Goal: Task Accomplishment & Management: Complete application form

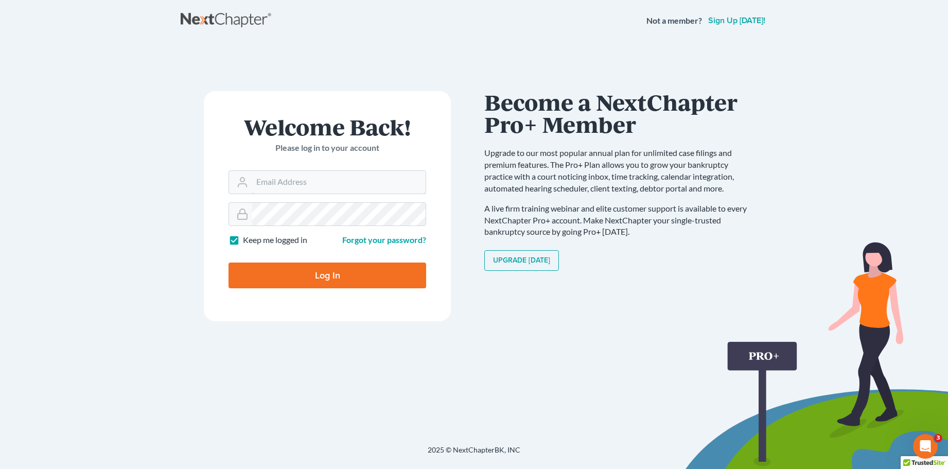
type input "[PERSON_NAME][EMAIL_ADDRESS][DOMAIN_NAME]"
click at [329, 275] on input "Log In" at bounding box center [327, 275] width 198 height 26
type input "Thinking..."
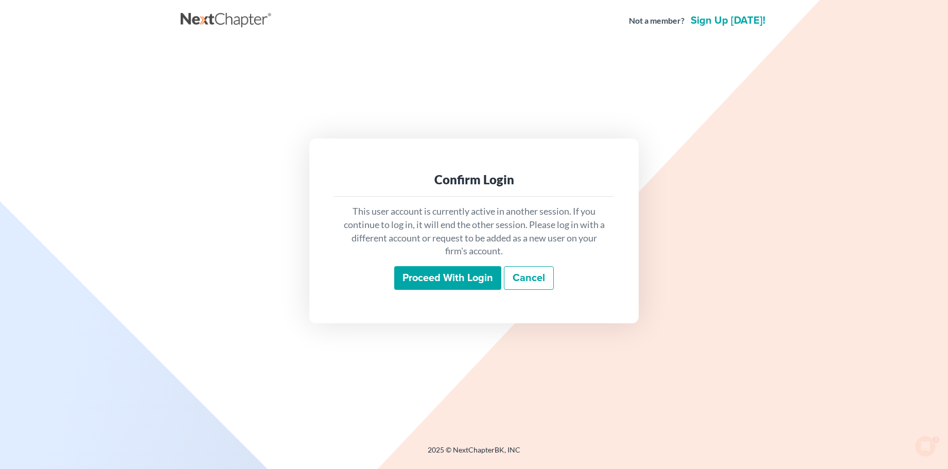
click at [453, 275] on input "Proceed with login" at bounding box center [447, 278] width 107 height 24
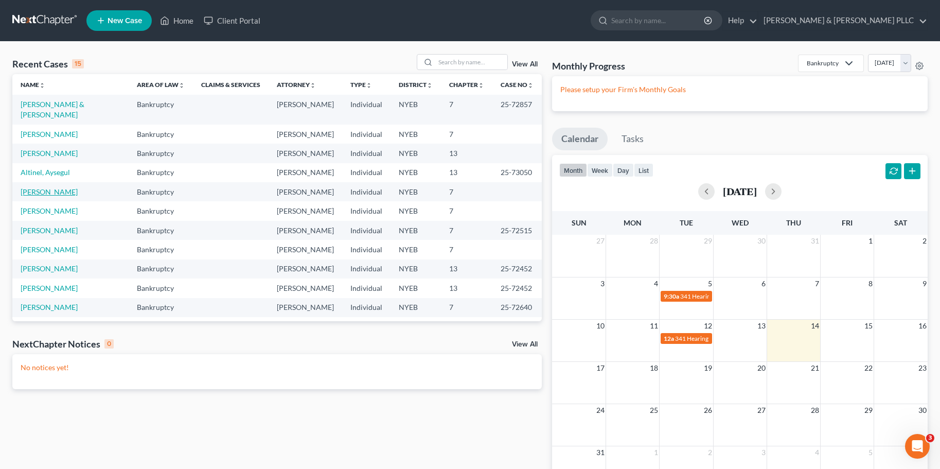
click at [38, 187] on link "[PERSON_NAME]" at bounding box center [49, 191] width 57 height 9
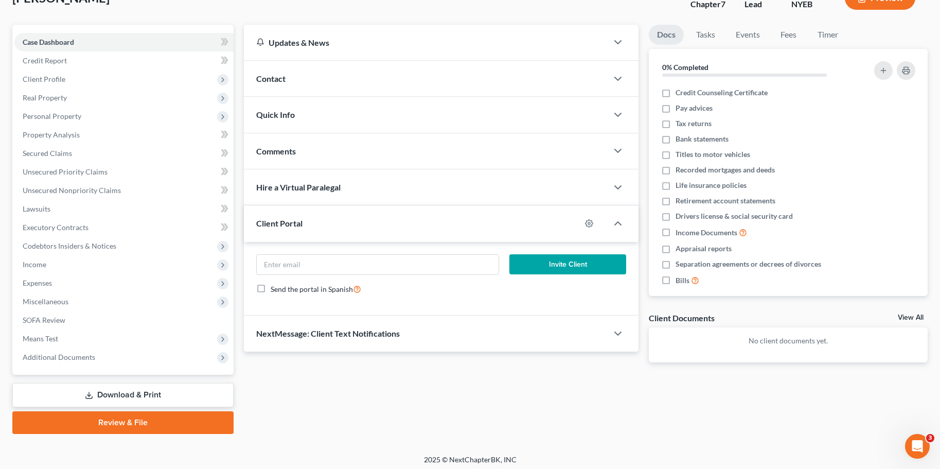
scroll to position [78, 0]
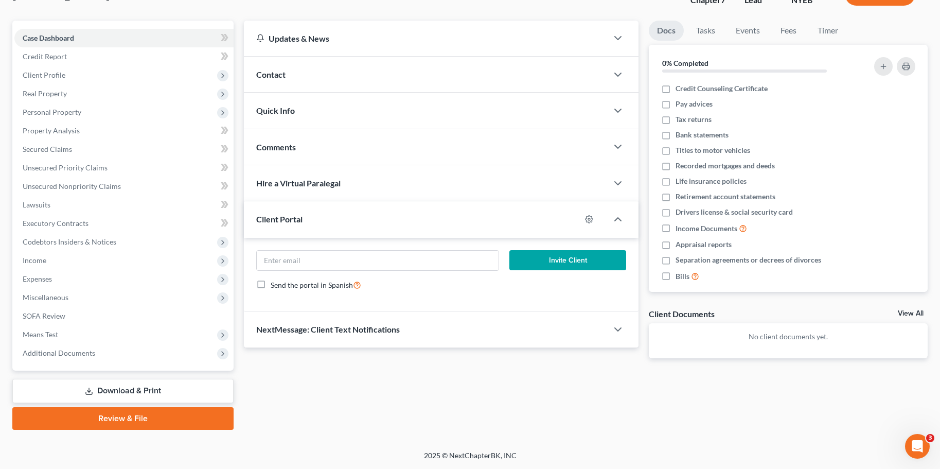
click at [135, 391] on link "Download & Print" at bounding box center [122, 391] width 221 height 24
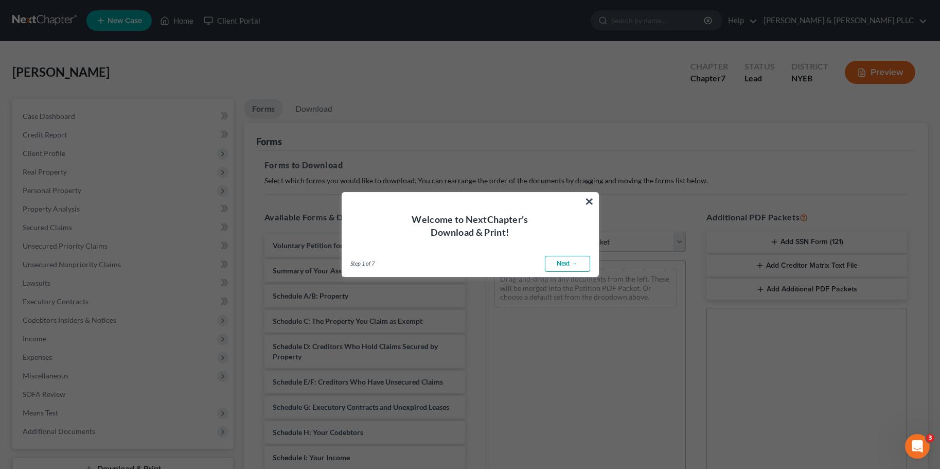
click at [564, 261] on link "Next →" at bounding box center [567, 264] width 45 height 16
select select "0"
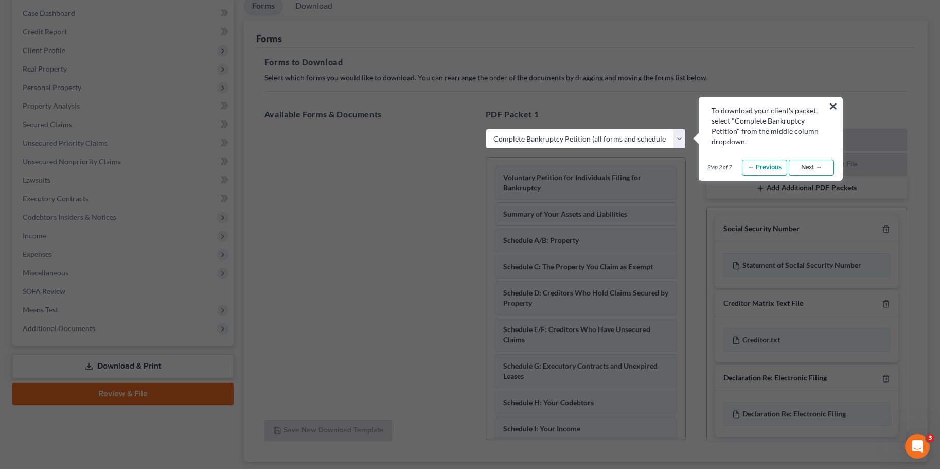
scroll to position [154, 0]
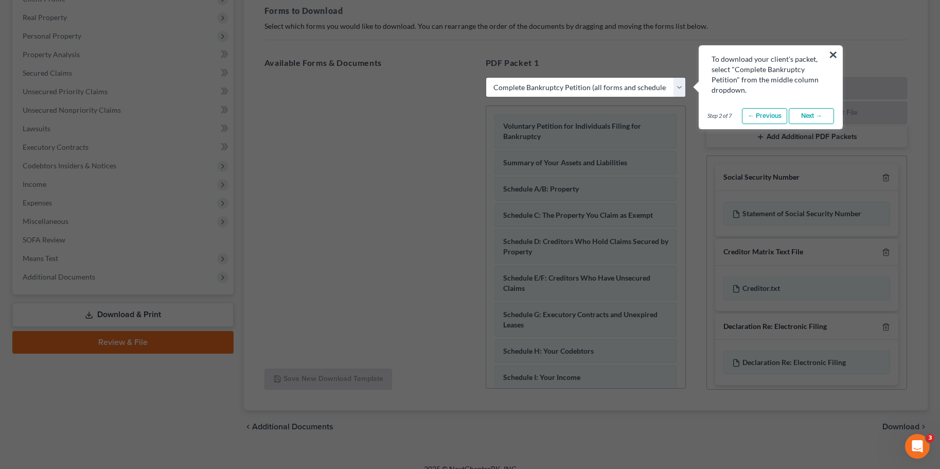
click at [813, 113] on link "Next →" at bounding box center [811, 116] width 45 height 16
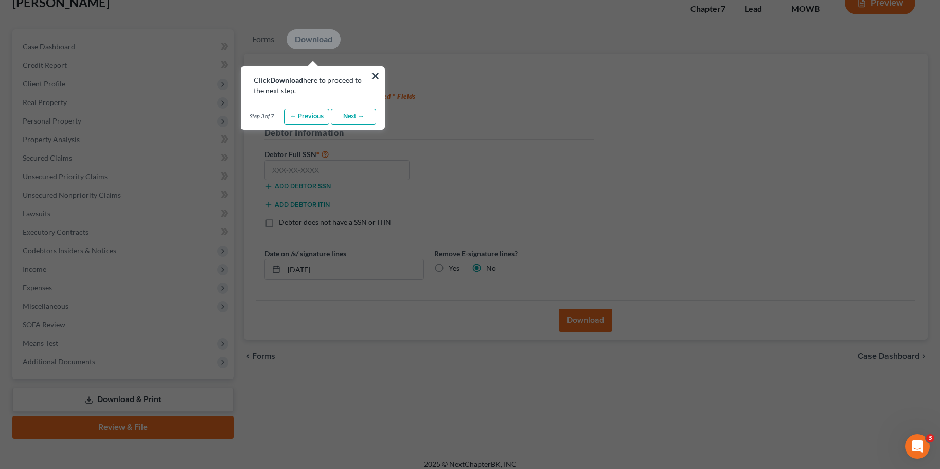
scroll to position [51, 0]
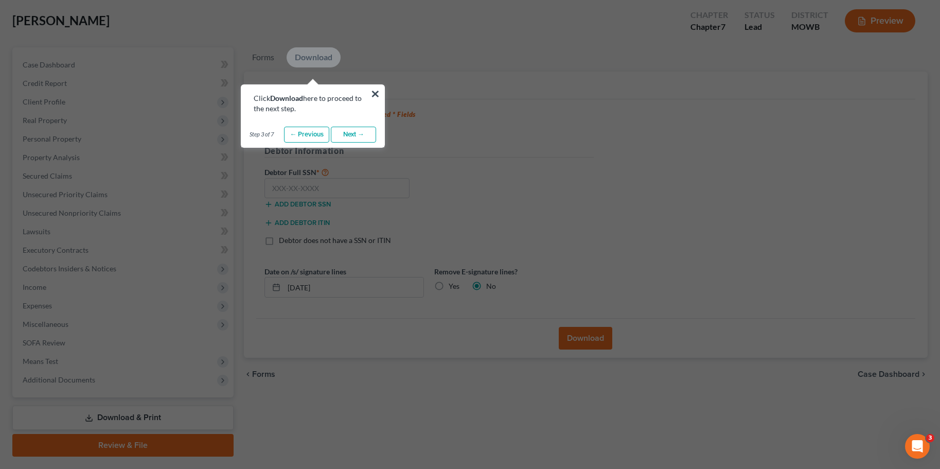
click at [347, 134] on link "Next →" at bounding box center [353, 135] width 45 height 16
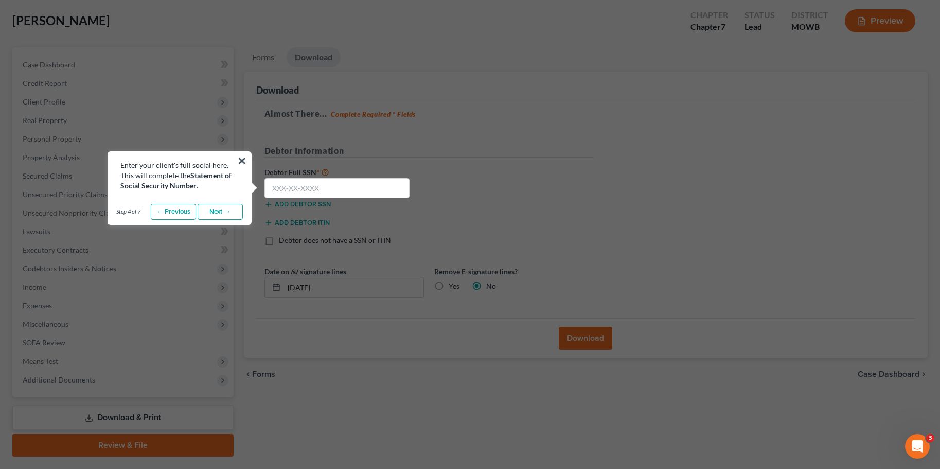
click at [217, 213] on link "Next →" at bounding box center [220, 212] width 45 height 16
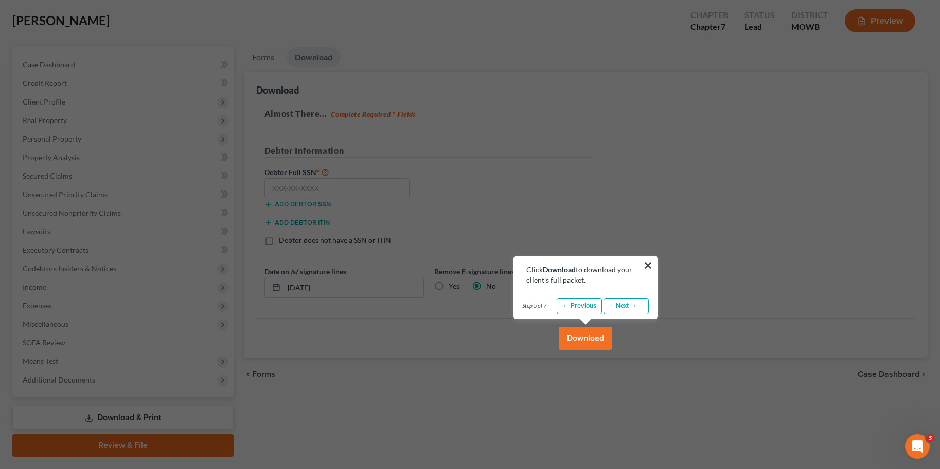
click at [577, 337] on button "Download" at bounding box center [586, 338] width 54 height 23
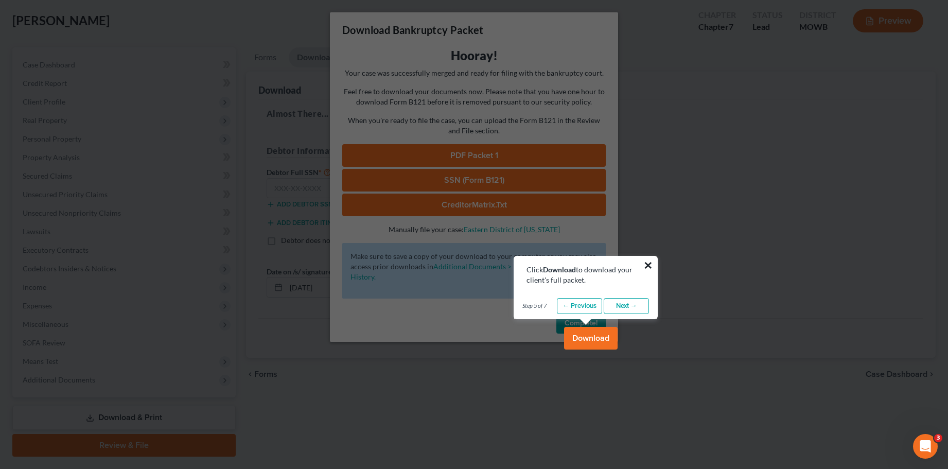
click at [647, 263] on button "×" at bounding box center [648, 265] width 10 height 16
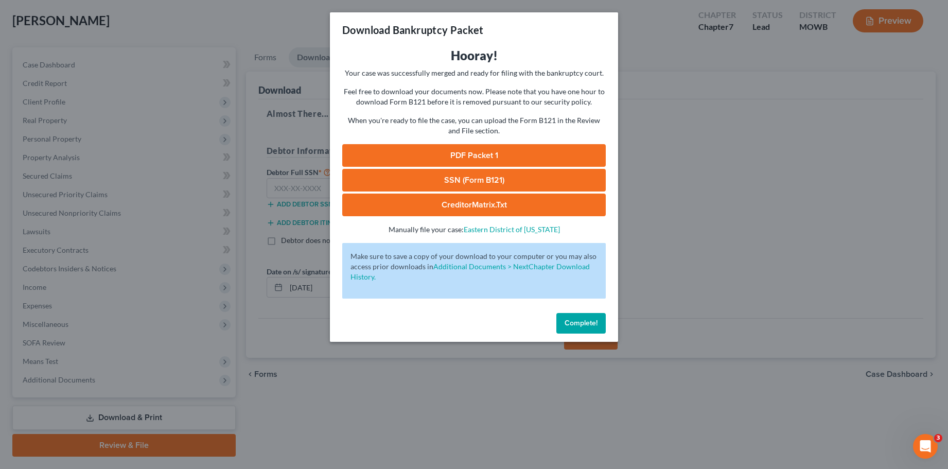
click at [476, 153] on link "PDF Packet 1" at bounding box center [473, 155] width 263 height 23
click at [586, 325] on span "Complete!" at bounding box center [580, 323] width 33 height 9
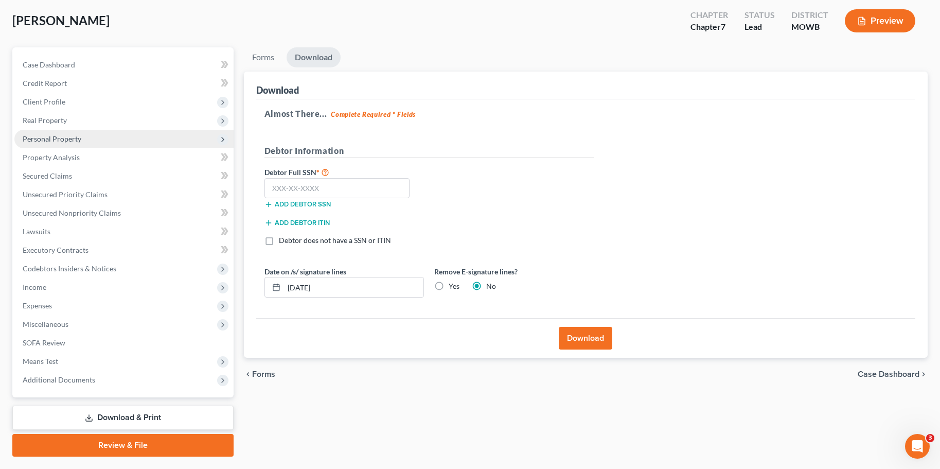
click at [55, 139] on span "Personal Property" at bounding box center [52, 138] width 59 height 9
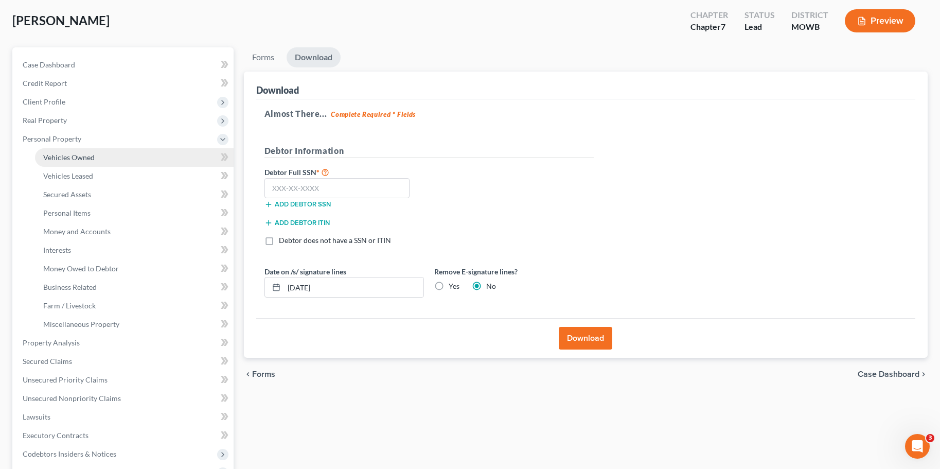
click at [74, 157] on span "Vehicles Owned" at bounding box center [68, 157] width 51 height 9
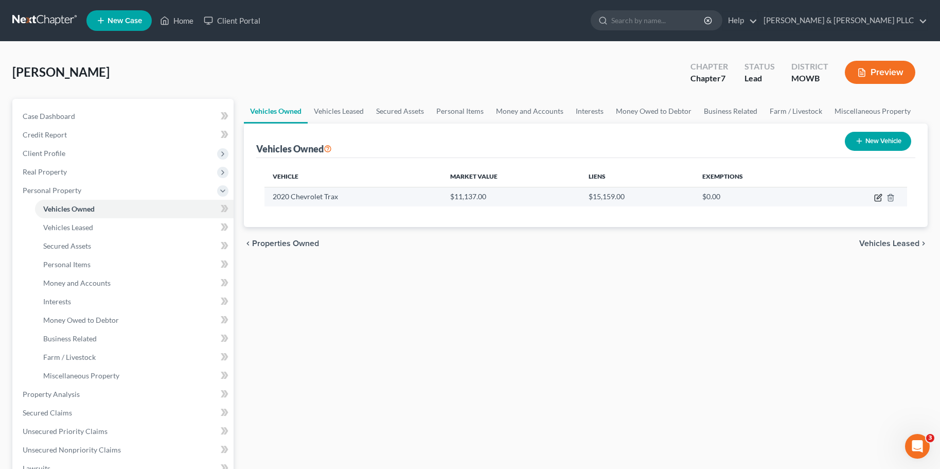
click at [877, 197] on icon "button" at bounding box center [878, 197] width 8 height 8
select select "0"
select select "6"
select select "2"
select select "0"
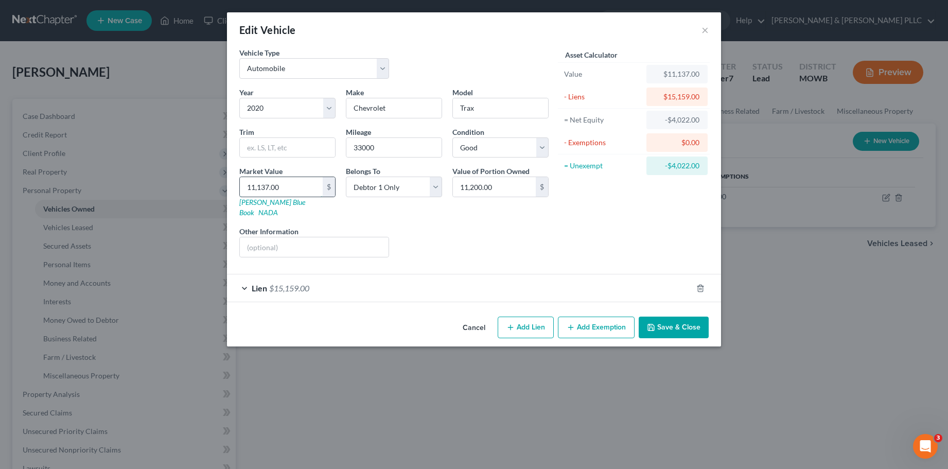
type input "1"
type input "1.00"
type input "11"
type input "11.00"
type input "112"
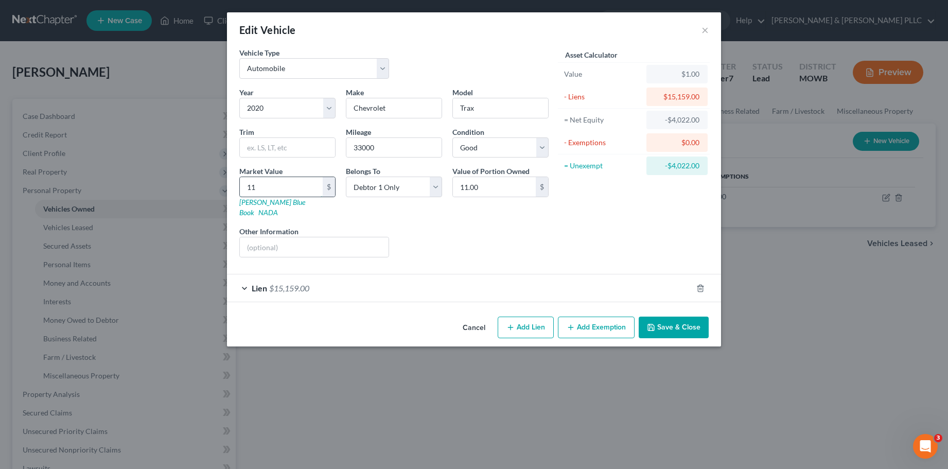
type input "112.00"
type input "1120"
type input "1,120.00"
type input "1,1200"
type input "11,200.00"
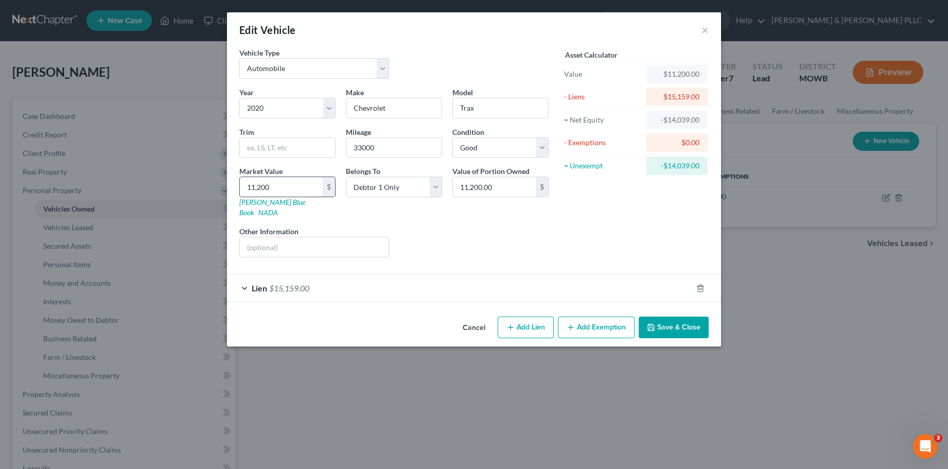
type input "11,200"
click at [283, 283] on span "$15,159.00" at bounding box center [289, 288] width 40 height 10
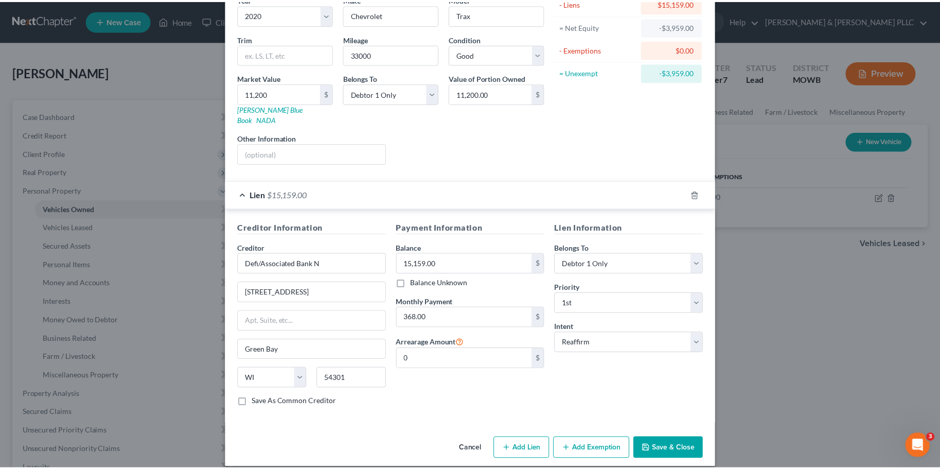
scroll to position [94, 0]
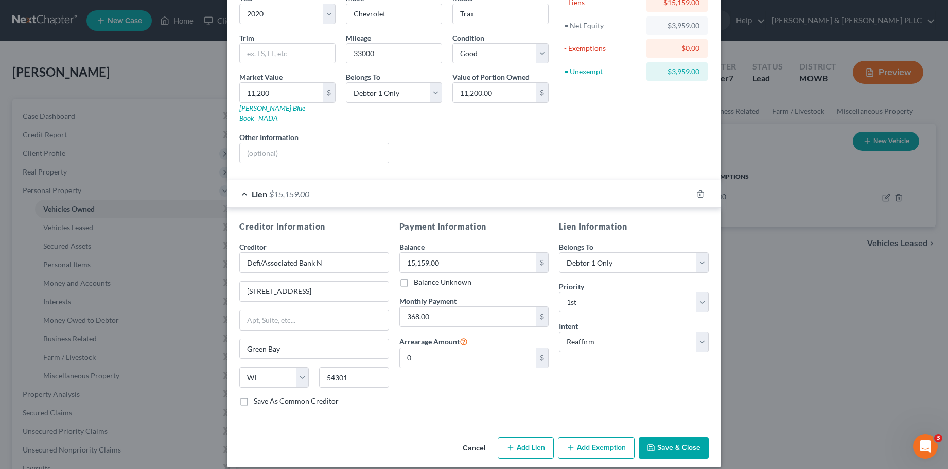
click at [667, 437] on button "Save & Close" at bounding box center [674, 448] width 70 height 22
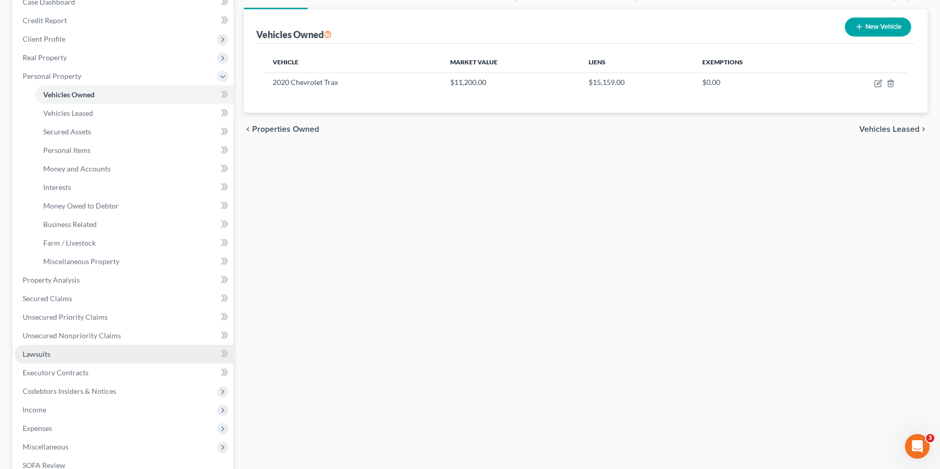
scroll to position [154, 0]
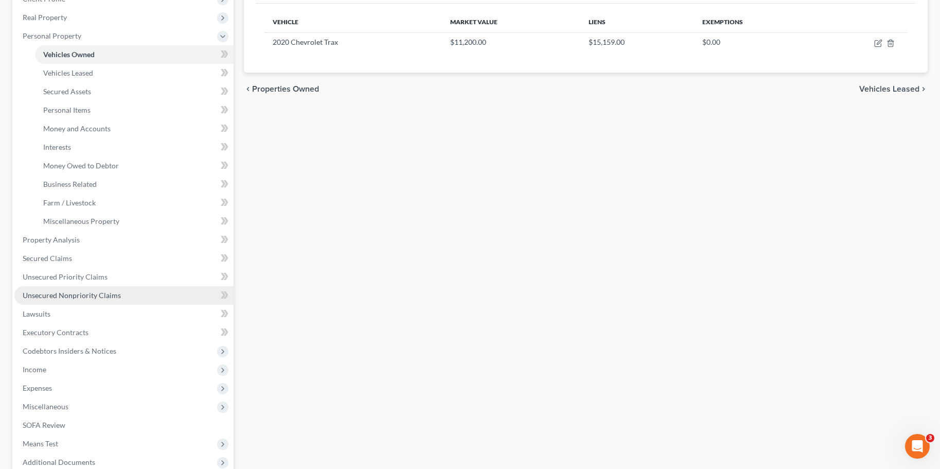
click at [69, 293] on span "Unsecured Nonpriority Claims" at bounding box center [72, 295] width 98 height 9
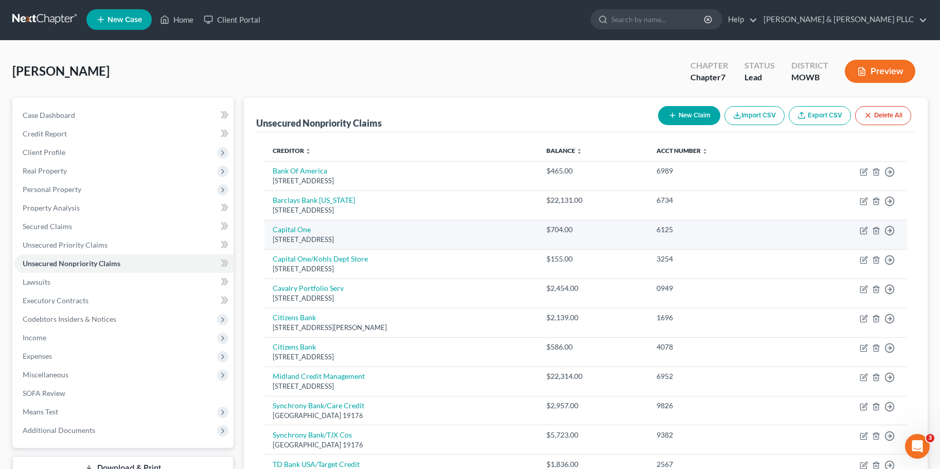
scroll to position [51, 0]
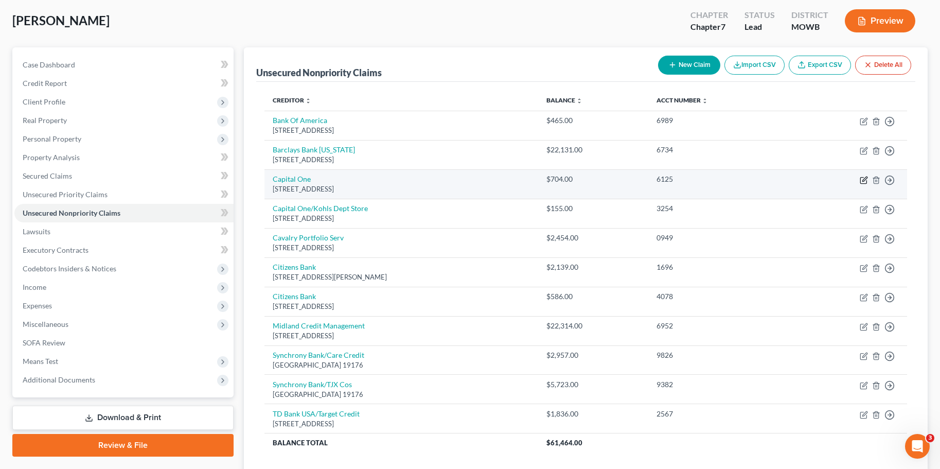
click at [865, 179] on icon "button" at bounding box center [864, 180] width 8 height 8
select select "46"
select select "2"
select select "0"
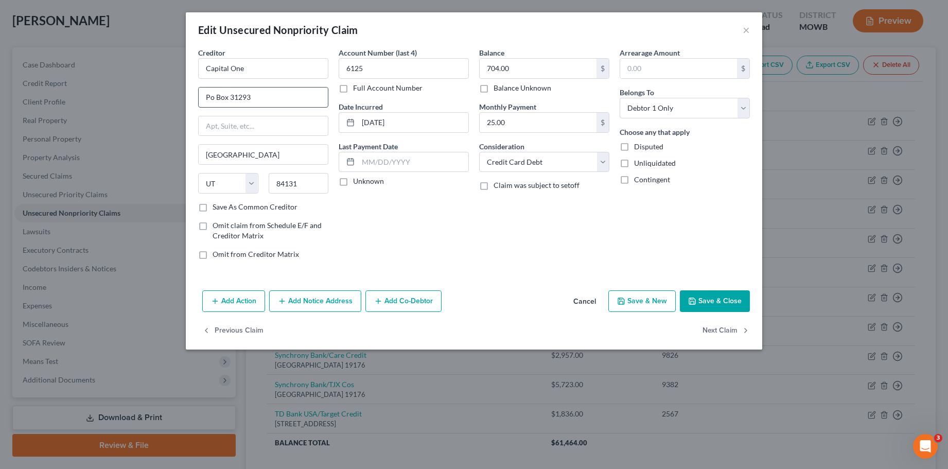
click at [209, 98] on input "Po Box 31293" at bounding box center [263, 97] width 129 height 20
type input "PO Box 31293"
click at [719, 303] on button "Save & Close" at bounding box center [715, 301] width 70 height 22
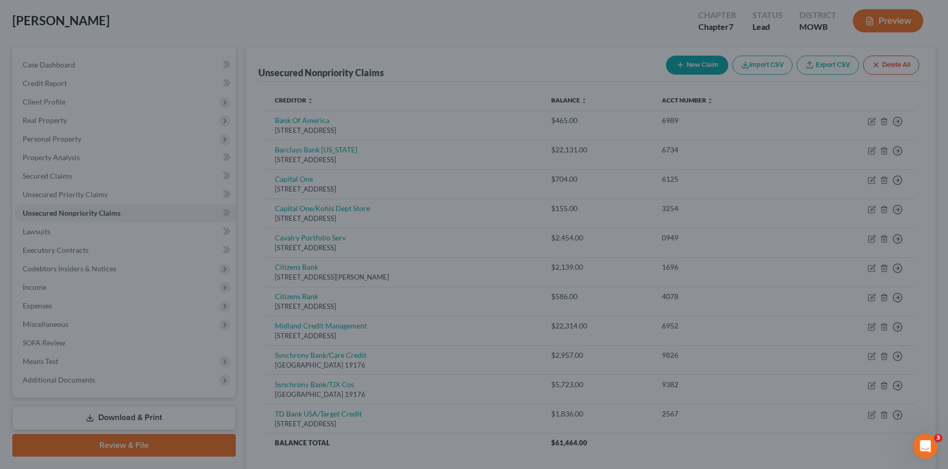
type input "0"
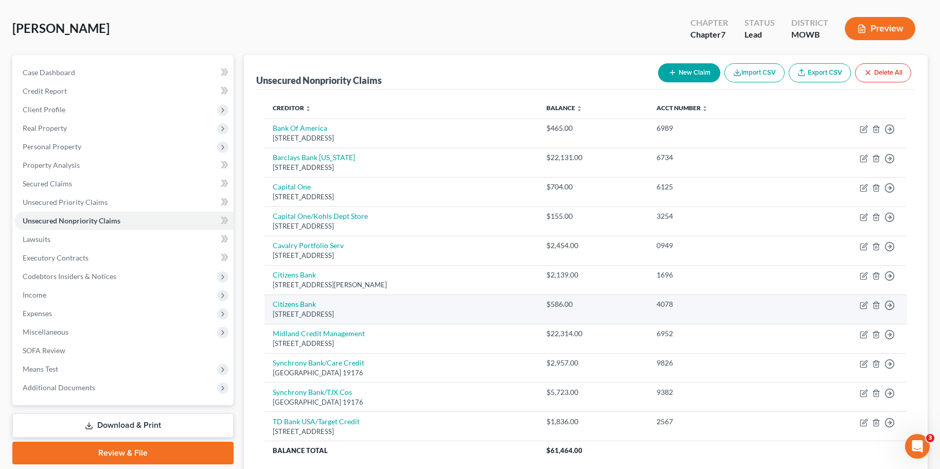
scroll to position [103, 0]
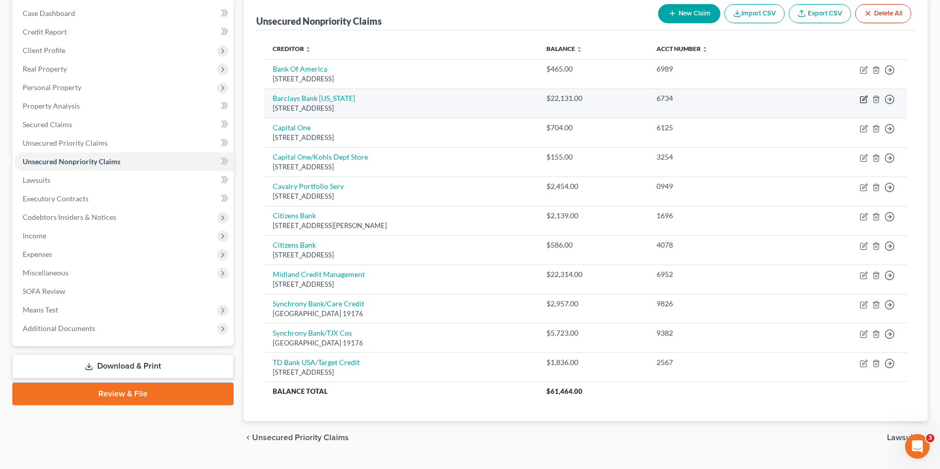
click at [862, 98] on icon "button" at bounding box center [864, 99] width 8 height 8
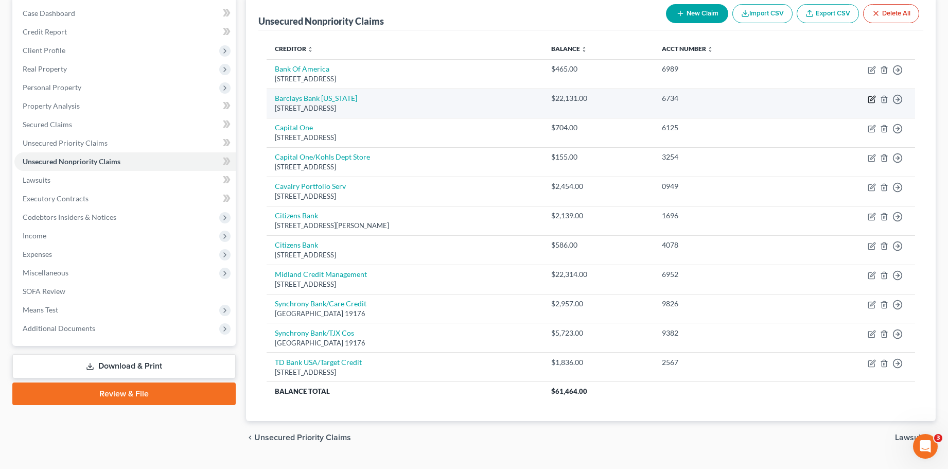
select select "7"
select select "0"
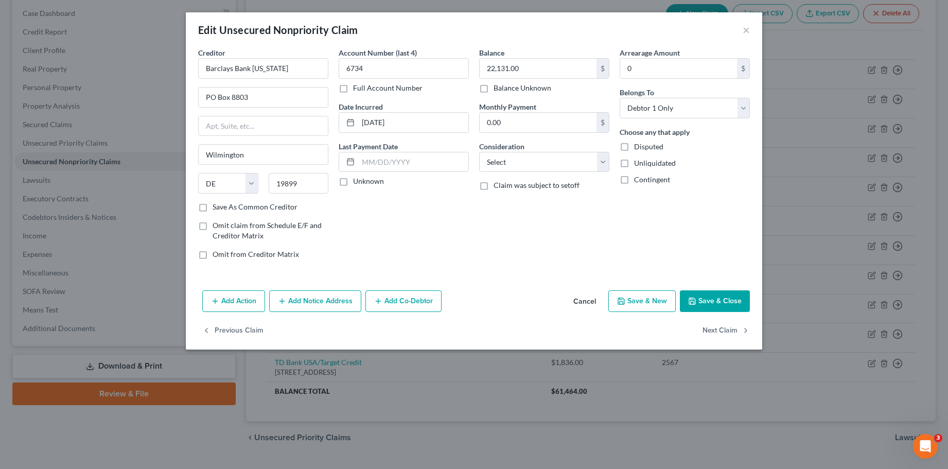
click at [720, 304] on button "Save & Close" at bounding box center [715, 301] width 70 height 22
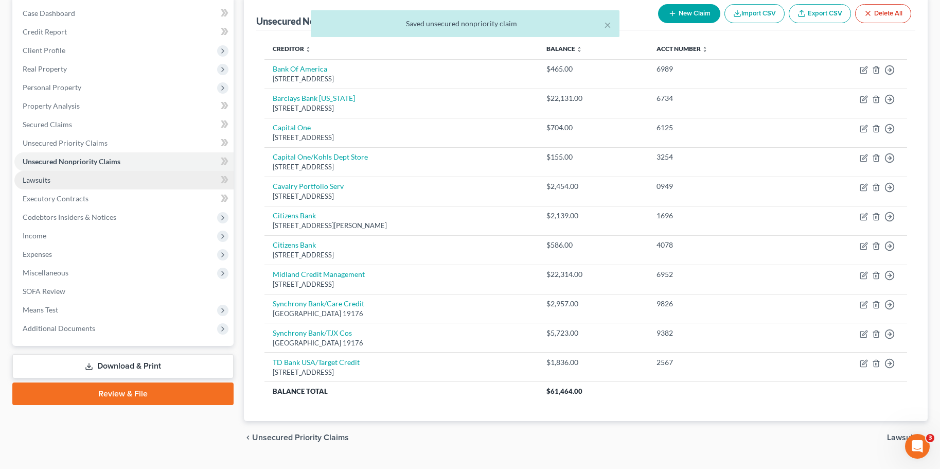
click at [30, 179] on span "Lawsuits" at bounding box center [37, 179] width 28 height 9
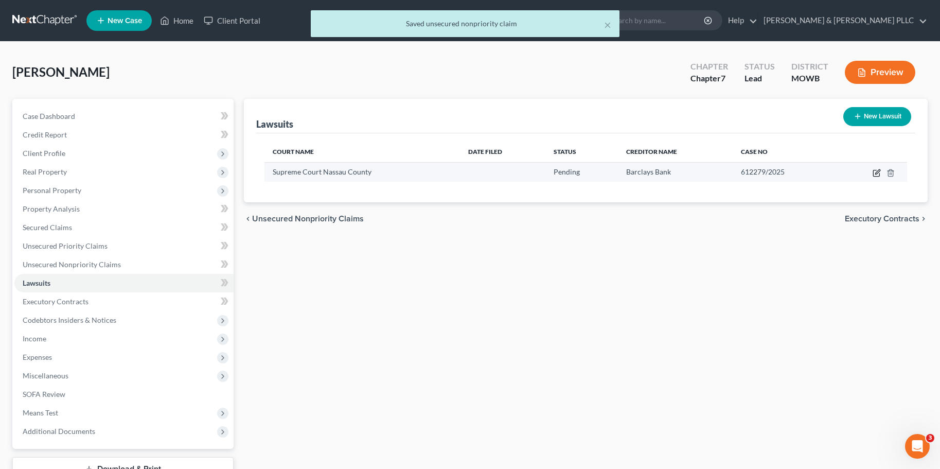
click at [875, 170] on icon "button" at bounding box center [876, 173] width 6 height 6
select select "35"
select select "0"
select select "4"
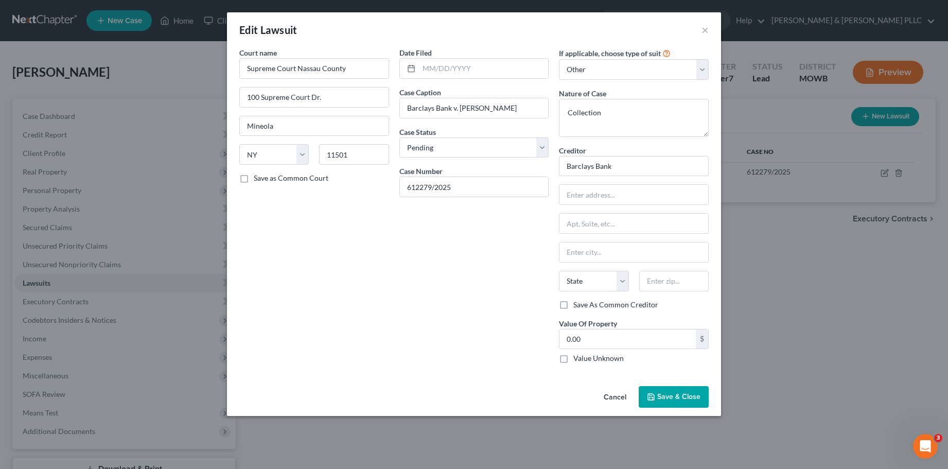
click at [337, 285] on div "Court name * Supreme Court Nassau County 100 Supreme Court Dr. Mineola State [U…" at bounding box center [314, 209] width 160 height 324
click at [423, 70] on input "text" at bounding box center [484, 69] width 130 height 20
click at [451, 108] on input "Barclays Bank v. [PERSON_NAME]" at bounding box center [474, 108] width 149 height 20
type input "Barclays Bank of [US_STATE] v. [PERSON_NAME]"
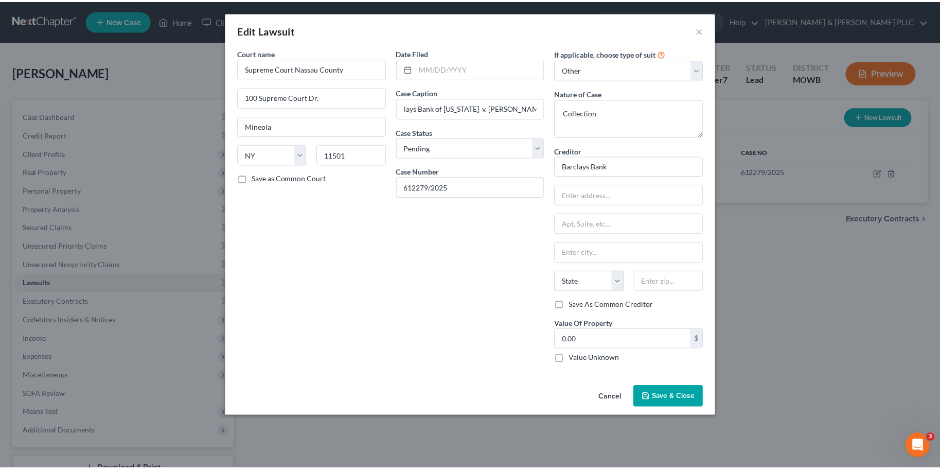
scroll to position [0, 0]
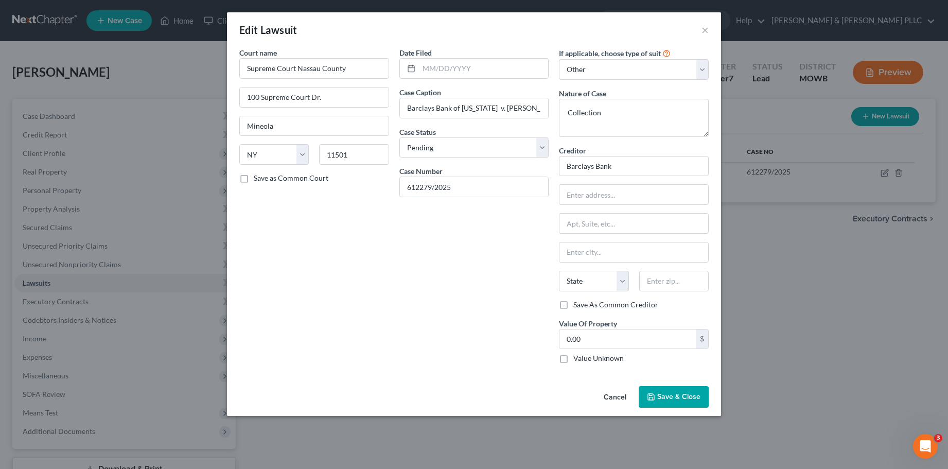
click at [673, 396] on span "Save & Close" at bounding box center [678, 396] width 43 height 9
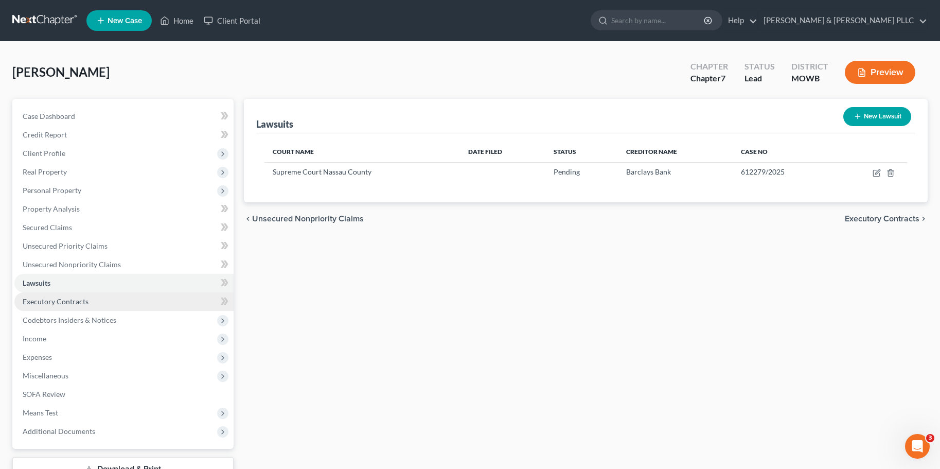
click at [88, 302] on link "Executory Contracts" at bounding box center [123, 301] width 219 height 19
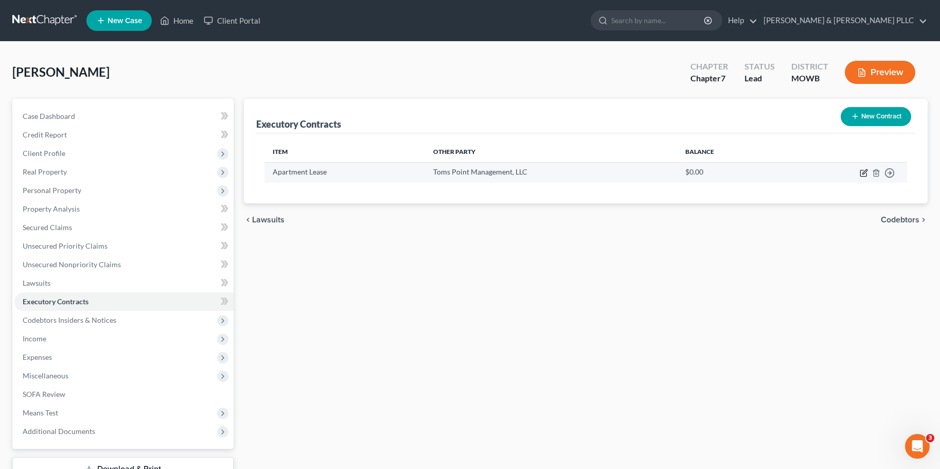
click at [861, 172] on icon "button" at bounding box center [863, 173] width 6 height 6
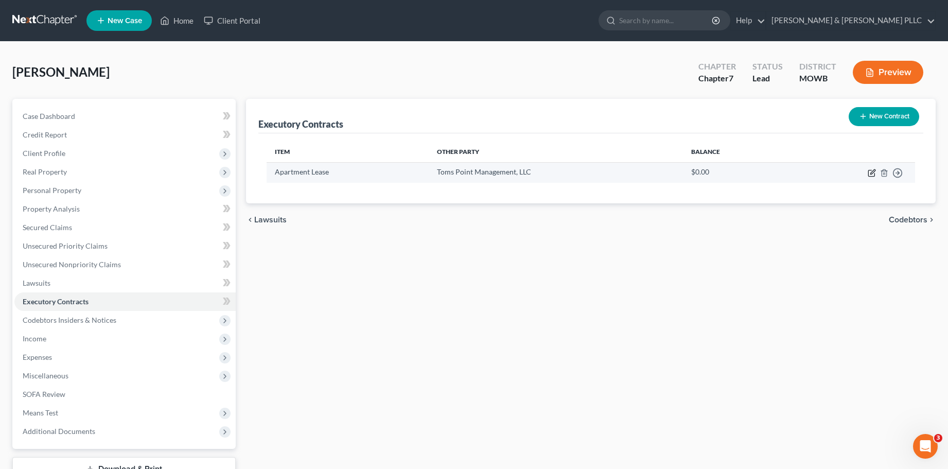
select select "3"
select select "0"
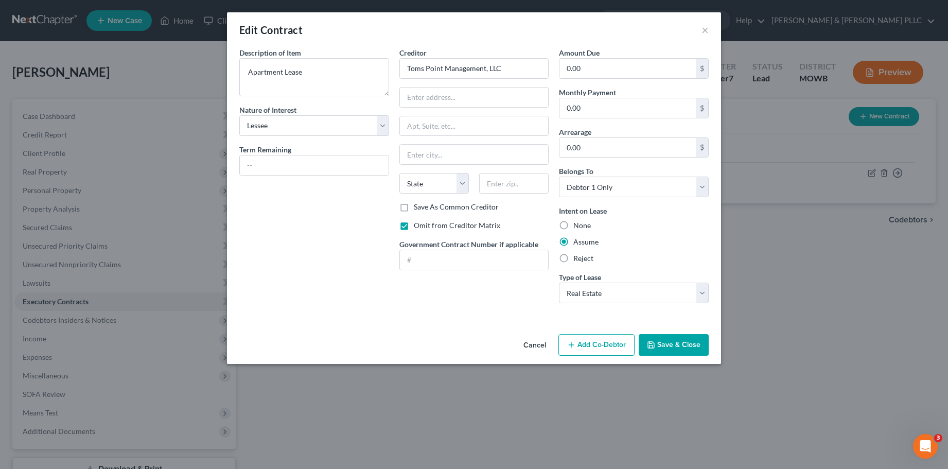
click at [670, 344] on button "Save & Close" at bounding box center [674, 345] width 70 height 22
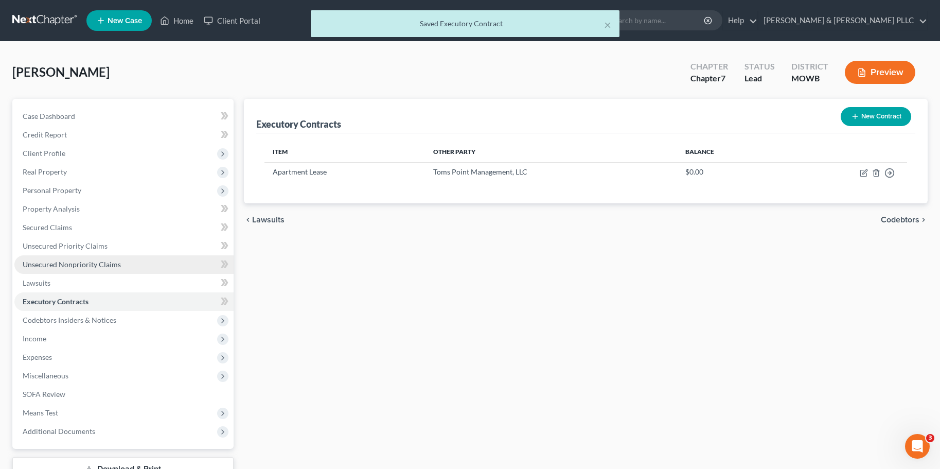
click at [84, 263] on span "Unsecured Nonpriority Claims" at bounding box center [72, 264] width 98 height 9
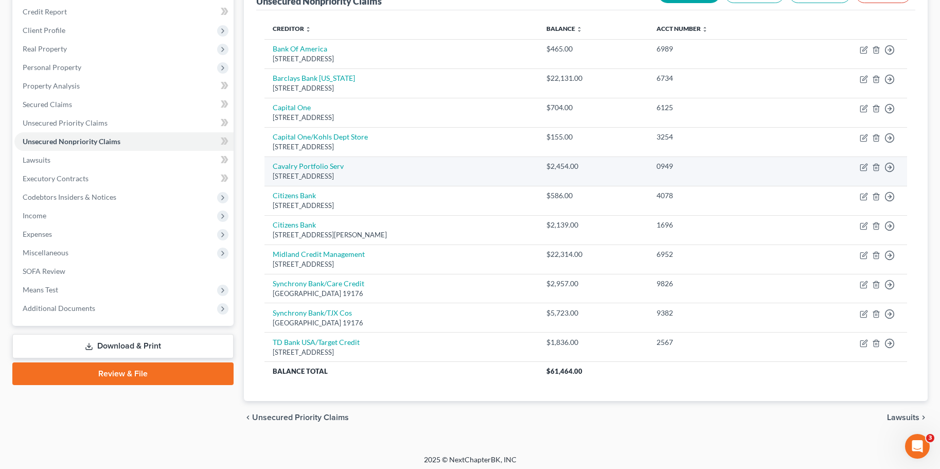
scroll to position [127, 0]
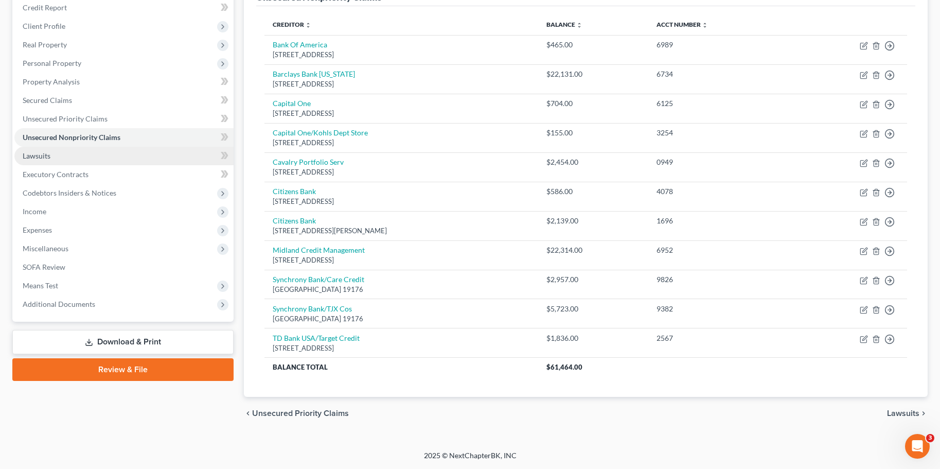
click at [43, 157] on span "Lawsuits" at bounding box center [37, 155] width 28 height 9
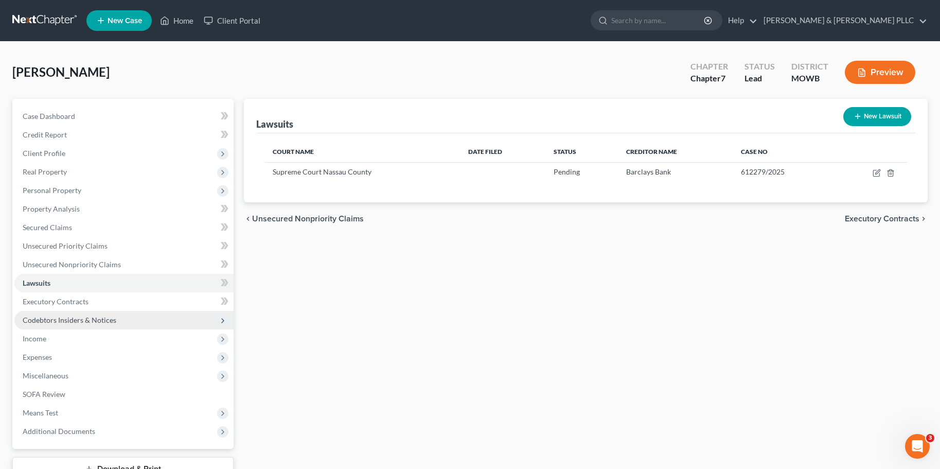
click at [55, 321] on span "Codebtors Insiders & Notices" at bounding box center [70, 319] width 94 height 9
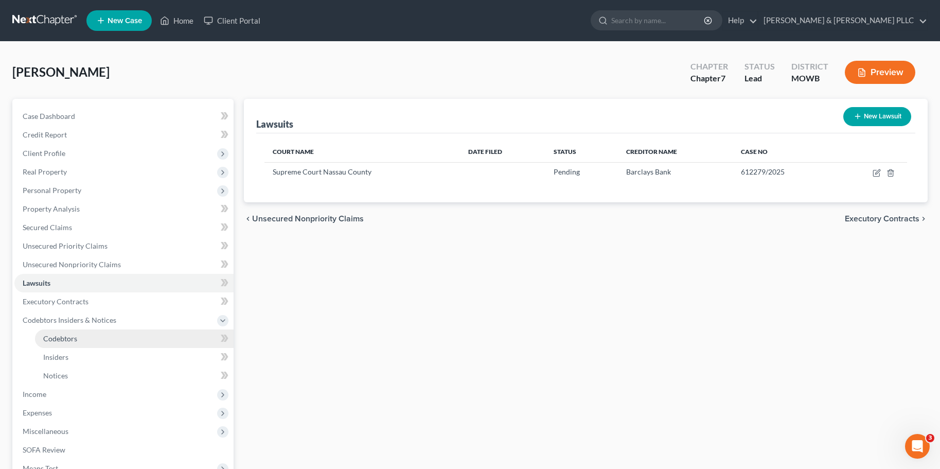
click at [57, 339] on span "Codebtors" at bounding box center [60, 338] width 34 height 9
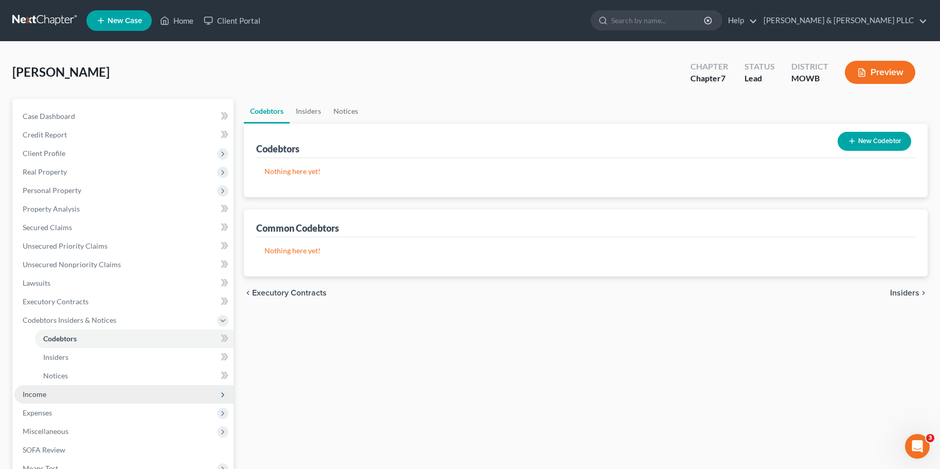
click at [32, 393] on span "Income" at bounding box center [35, 394] width 24 height 9
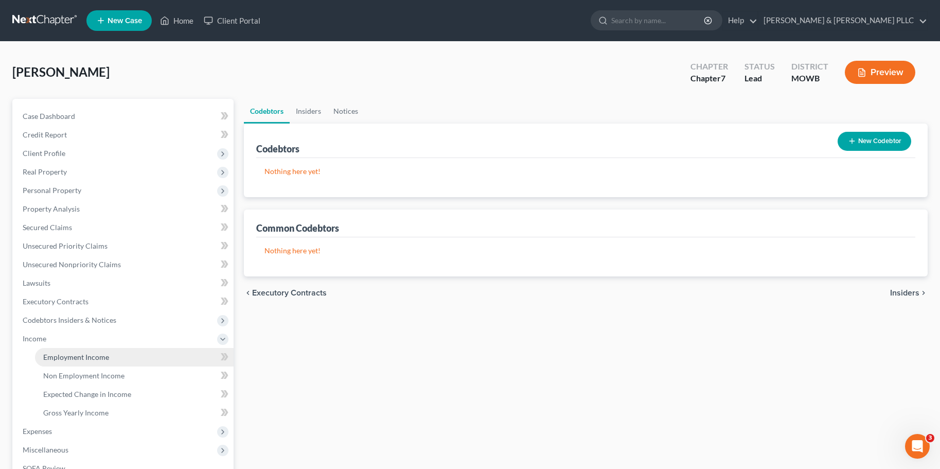
click at [93, 358] on span "Employment Income" at bounding box center [76, 356] width 66 height 9
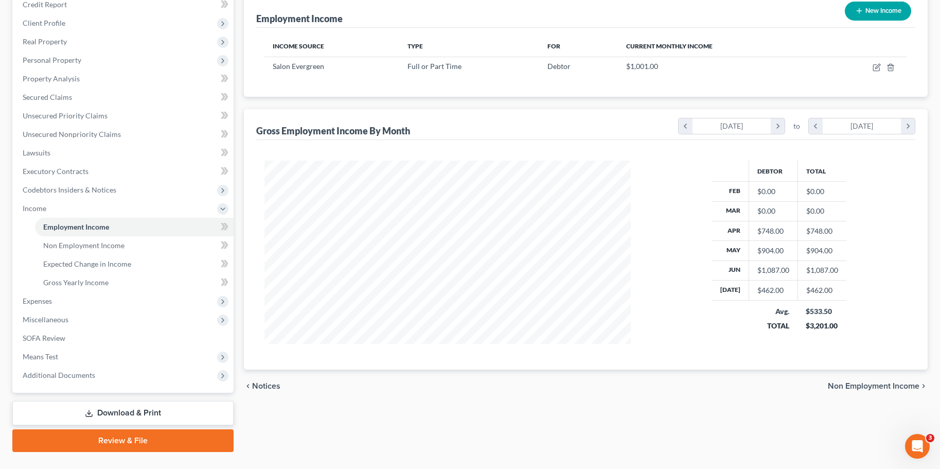
scroll to position [152, 0]
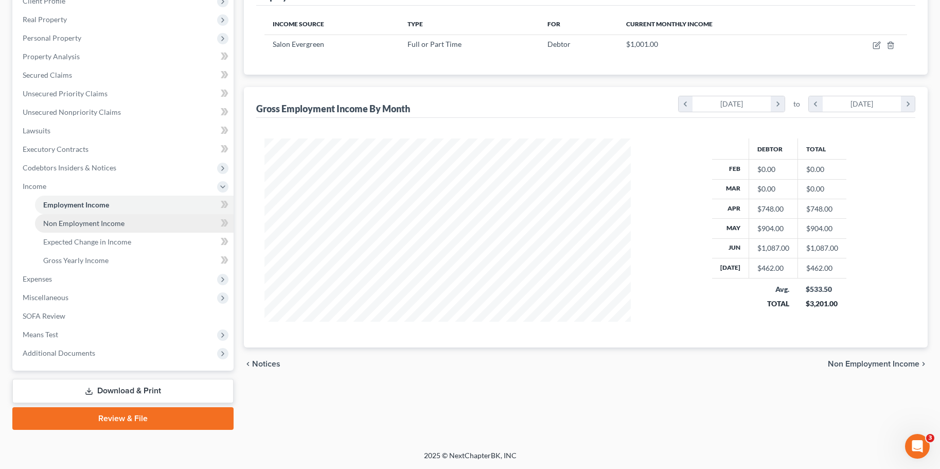
click at [84, 226] on span "Non Employment Income" at bounding box center [83, 223] width 81 height 9
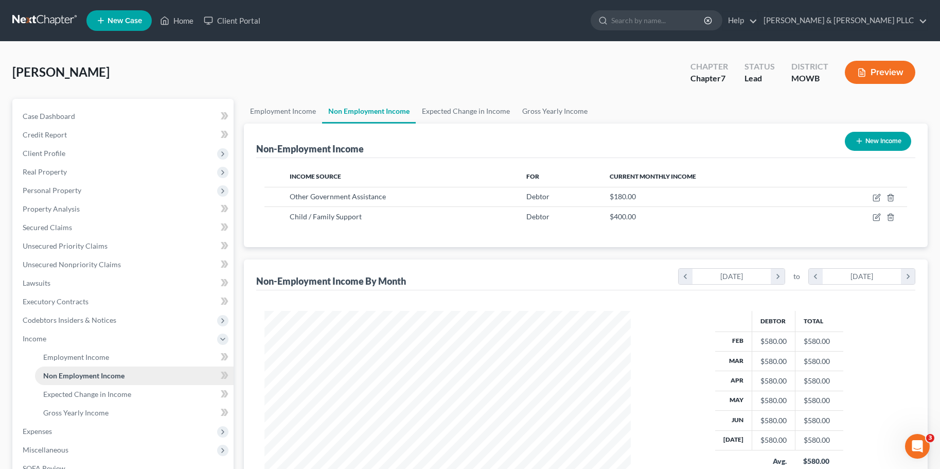
scroll to position [185, 387]
click at [103, 394] on span "Expected Change in Income" at bounding box center [87, 394] width 88 height 9
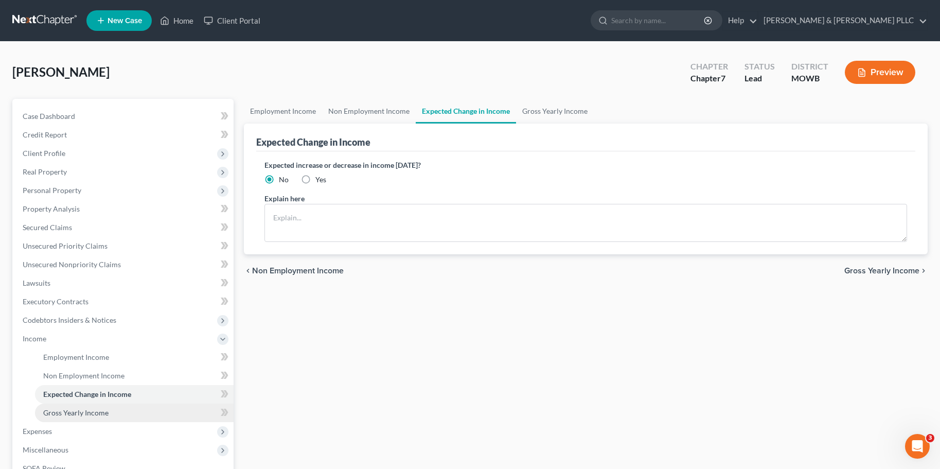
click at [89, 412] on span "Gross Yearly Income" at bounding box center [75, 412] width 65 height 9
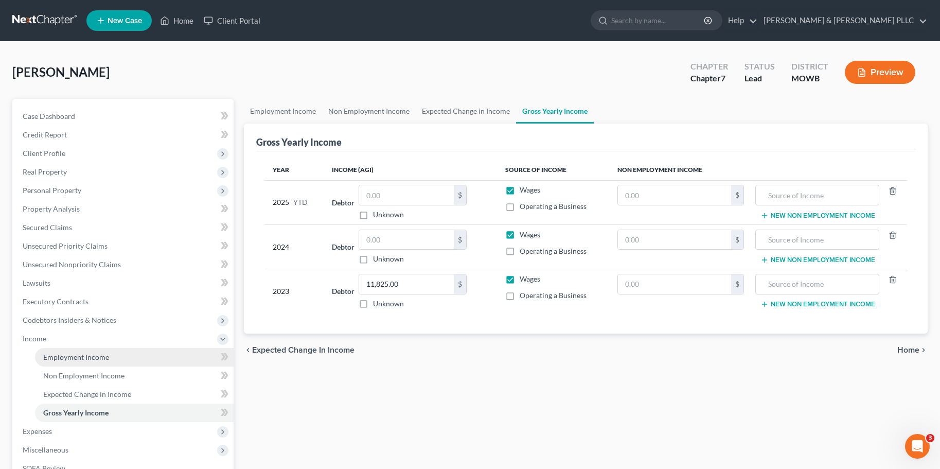
click at [86, 354] on span "Employment Income" at bounding box center [76, 356] width 66 height 9
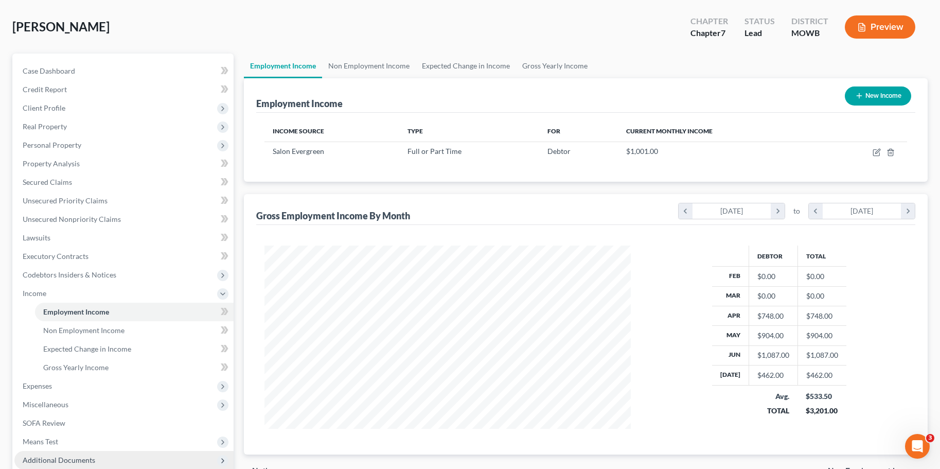
scroll to position [103, 0]
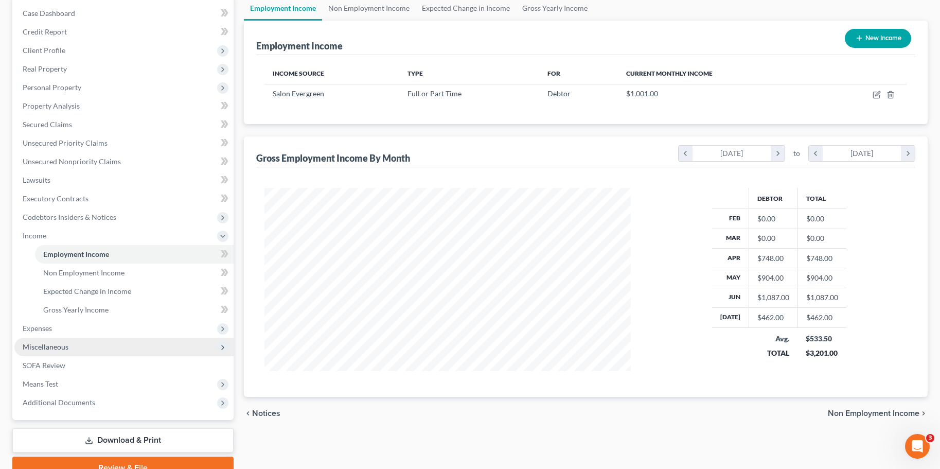
click at [47, 346] on span "Miscellaneous" at bounding box center [46, 346] width 46 height 9
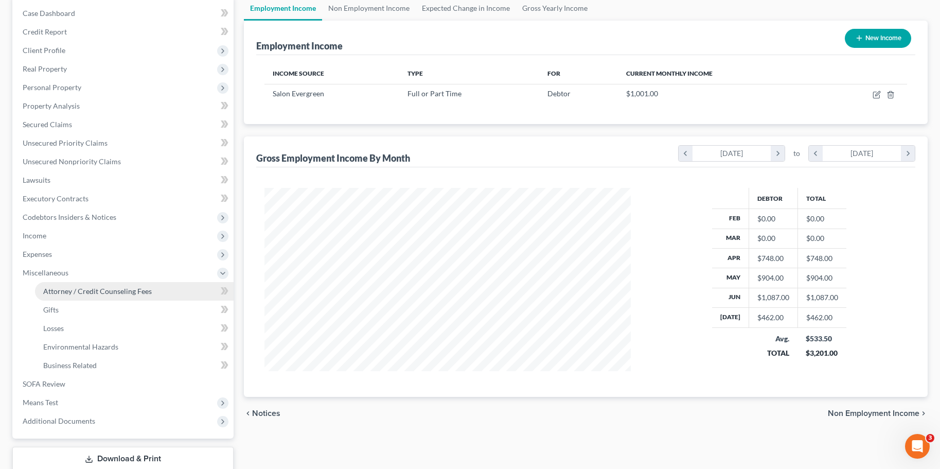
click at [98, 291] on span "Attorney / Credit Counseling Fees" at bounding box center [97, 291] width 109 height 9
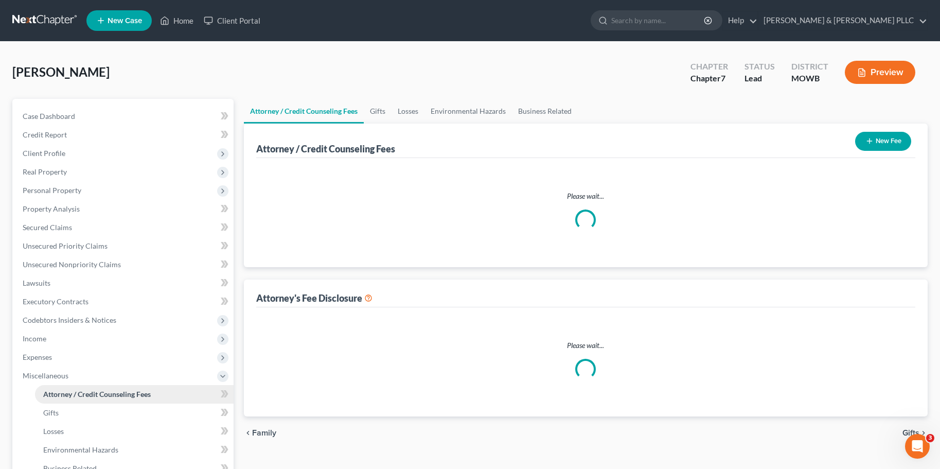
select select "0"
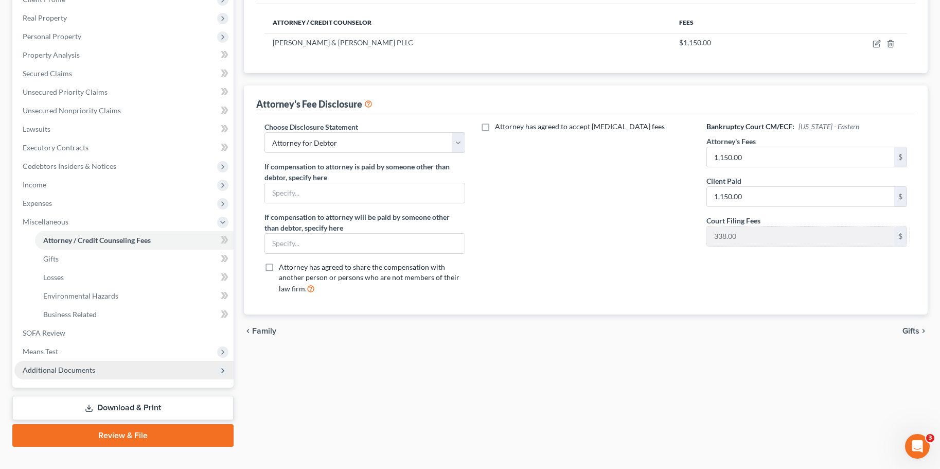
scroll to position [154, 0]
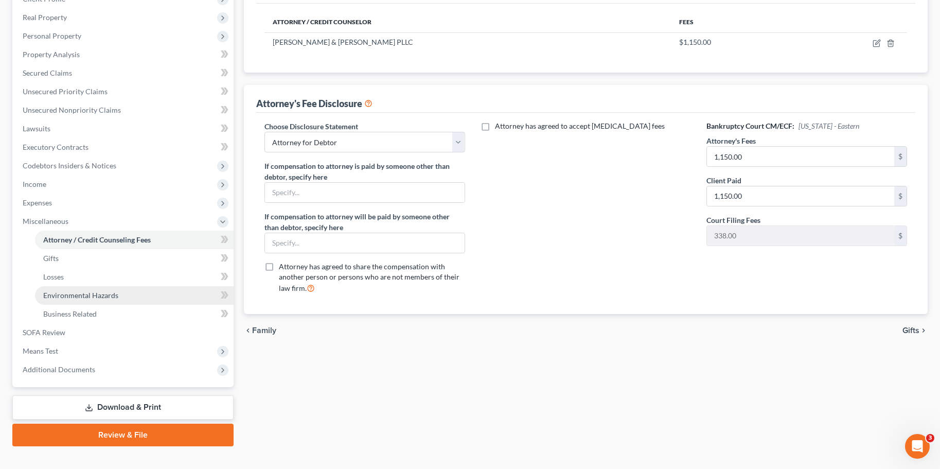
click at [98, 299] on span "Environmental Hazards" at bounding box center [80, 295] width 75 height 9
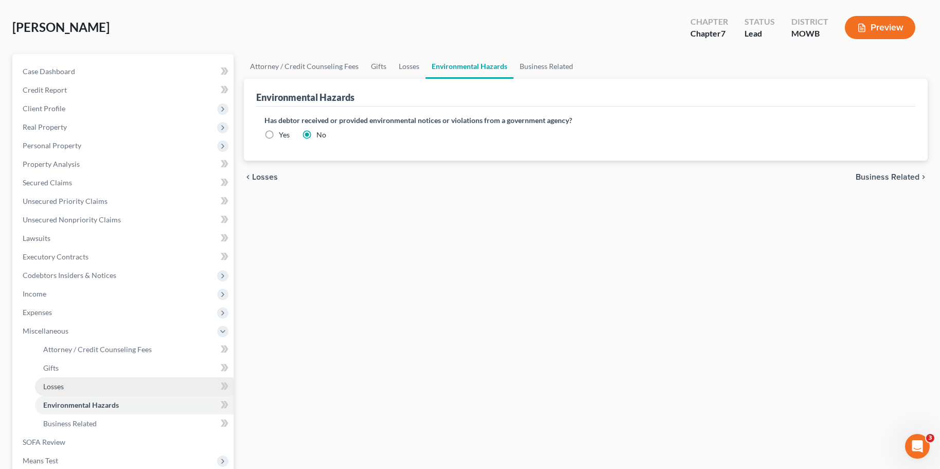
scroll to position [103, 0]
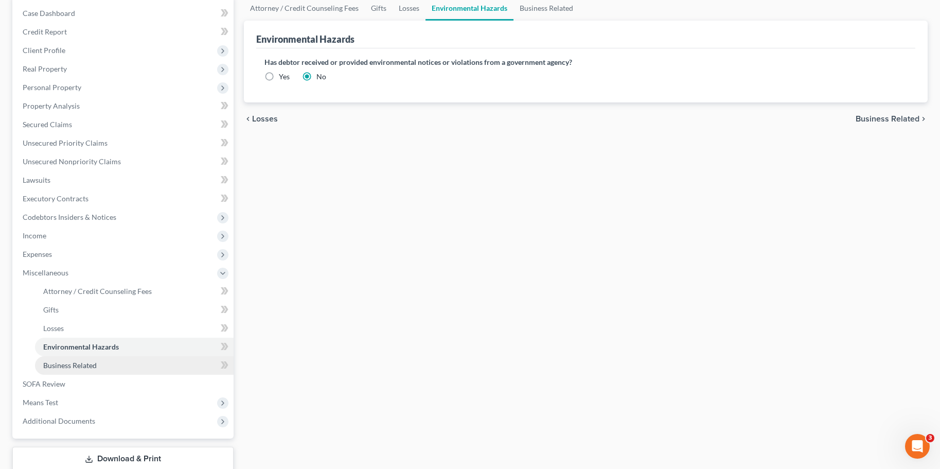
click at [64, 365] on span "Business Related" at bounding box center [70, 365] width 54 height 9
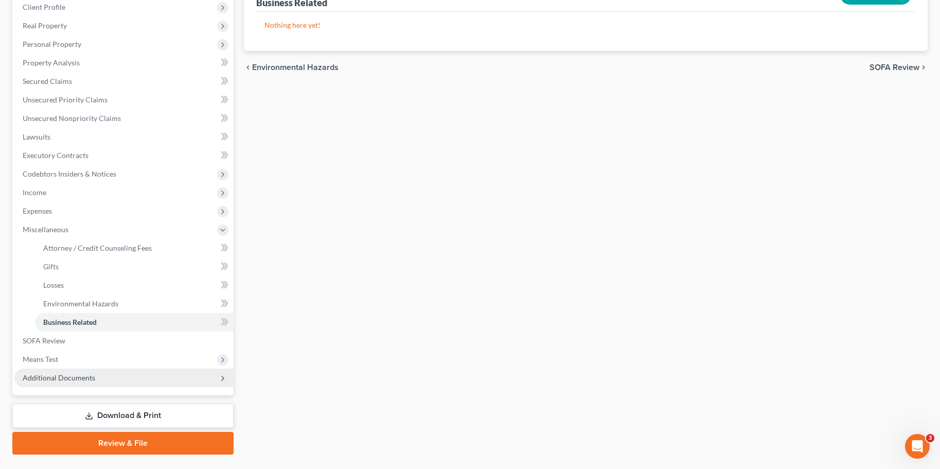
scroll to position [171, 0]
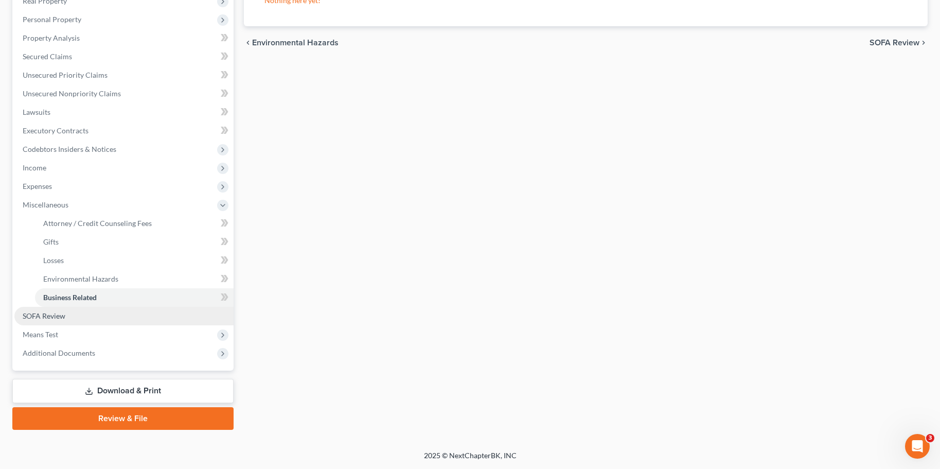
click at [49, 317] on span "SOFA Review" at bounding box center [44, 315] width 43 height 9
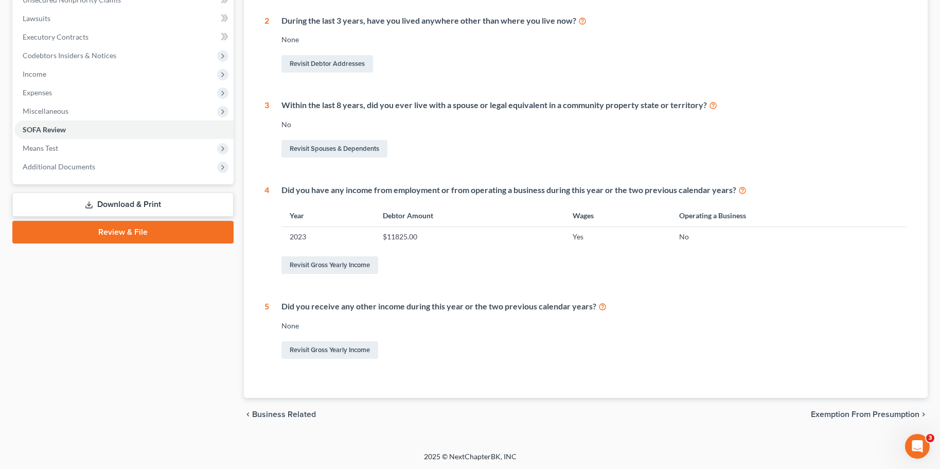
scroll to position [266, 0]
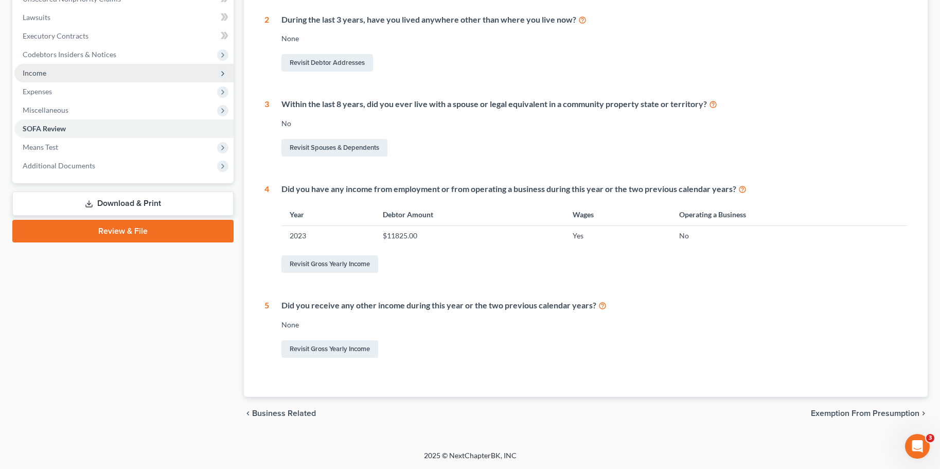
click at [43, 73] on span "Income" at bounding box center [35, 72] width 24 height 9
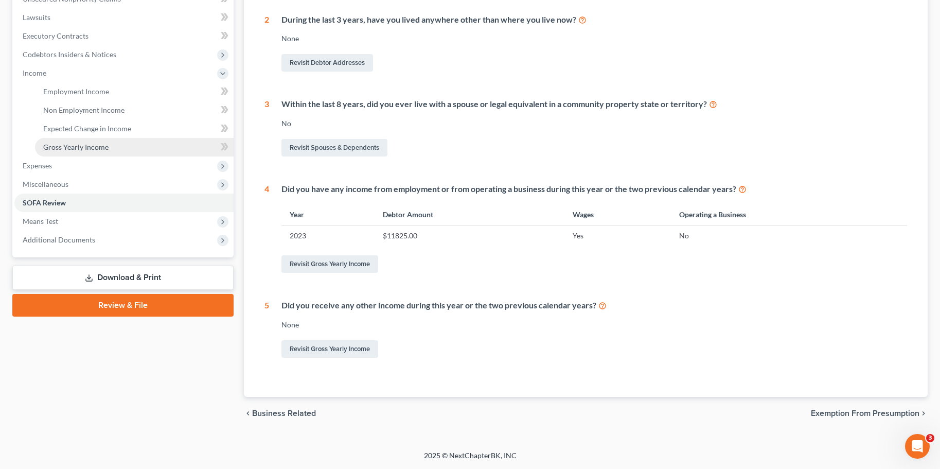
click at [72, 146] on span "Gross Yearly Income" at bounding box center [75, 147] width 65 height 9
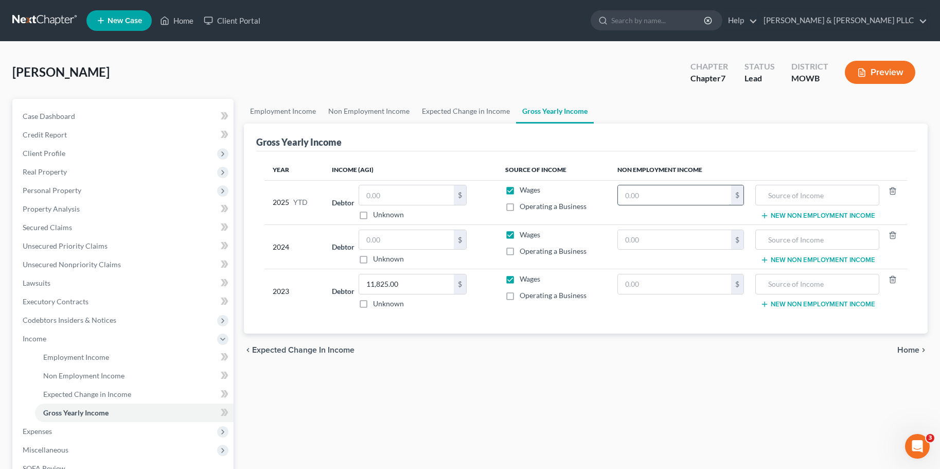
click at [665, 196] on input "text" at bounding box center [674, 195] width 113 height 20
type input "2,800"
click at [776, 195] on input "text" at bounding box center [817, 195] width 113 height 20
type input "Family Support"
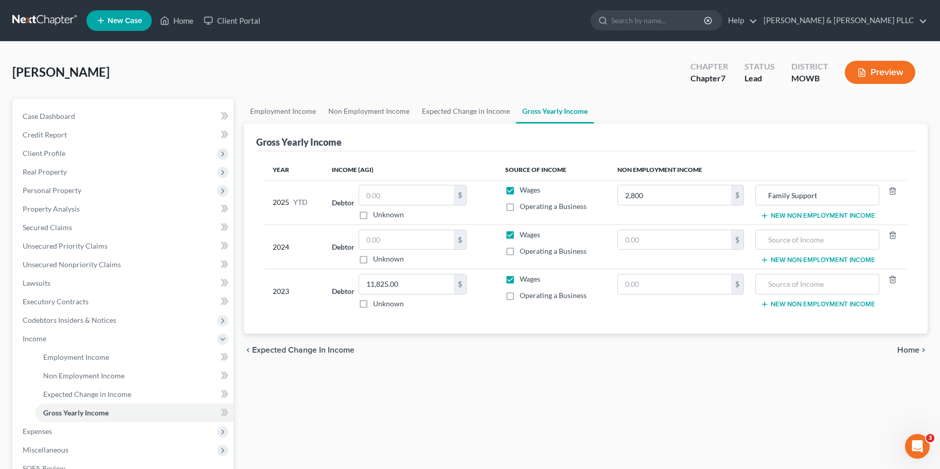
click at [790, 216] on button "New Non Employment Income" at bounding box center [817, 215] width 115 height 8
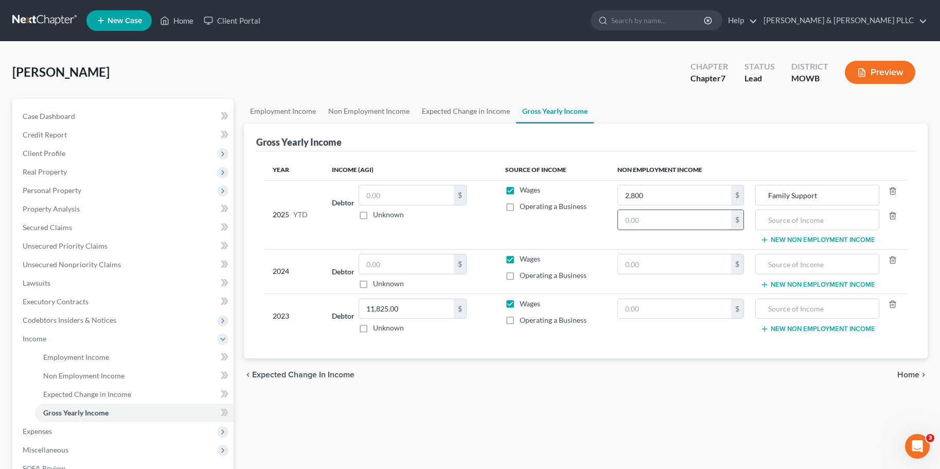
click at [639, 219] on input "text" at bounding box center [674, 220] width 113 height 20
type input "1,250"
click at [784, 215] on input "text" at bounding box center [817, 220] width 113 height 20
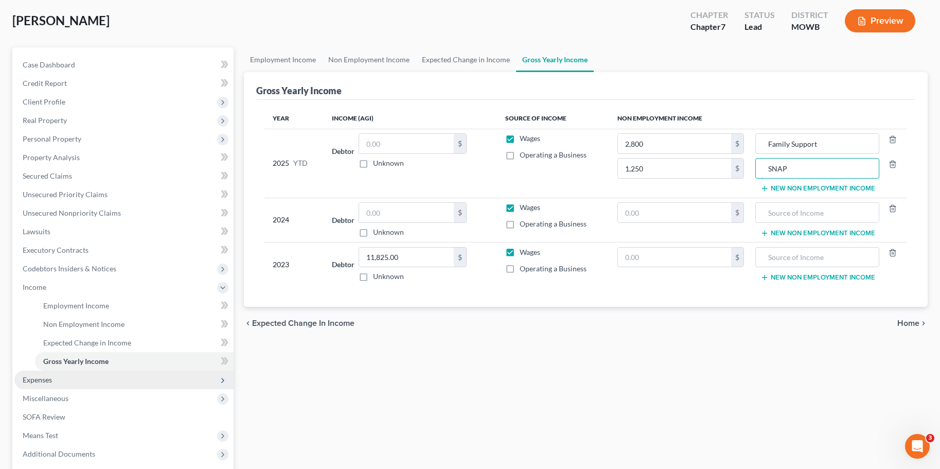
type input "SNAP"
click at [38, 383] on span "Expenses" at bounding box center [37, 379] width 29 height 9
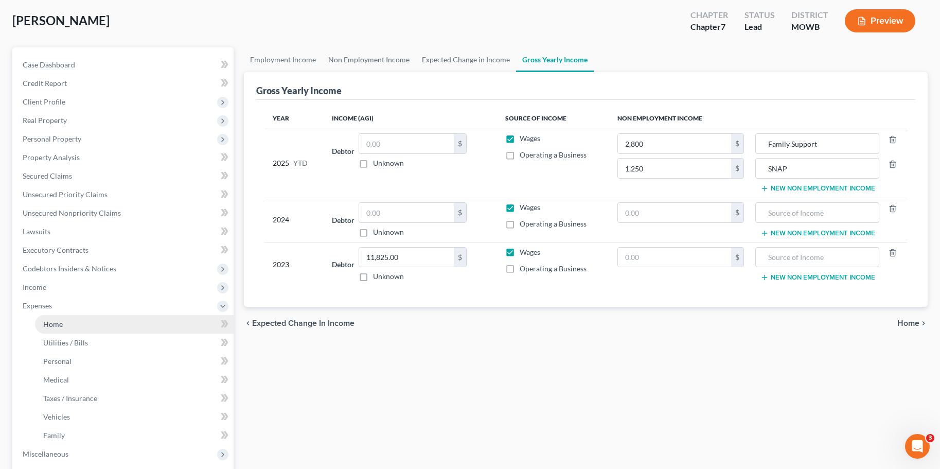
click at [61, 324] on span "Home" at bounding box center [53, 324] width 20 height 9
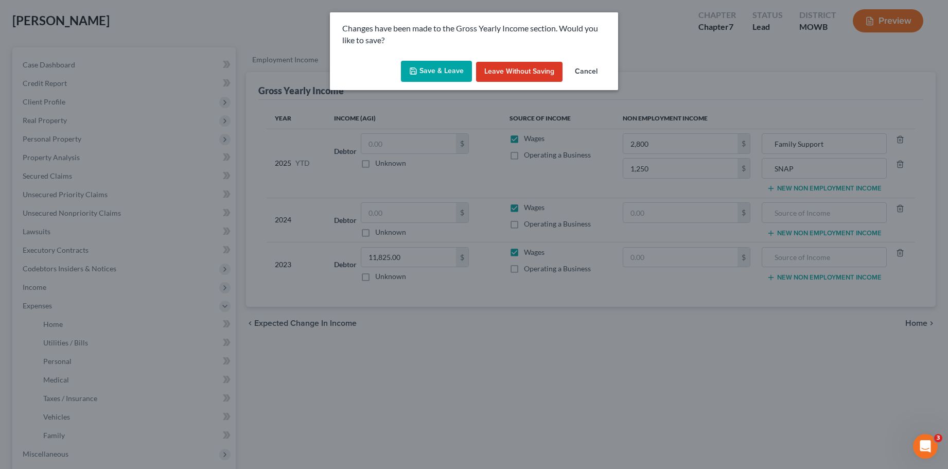
click at [436, 72] on button "Save & Leave" at bounding box center [436, 72] width 71 height 22
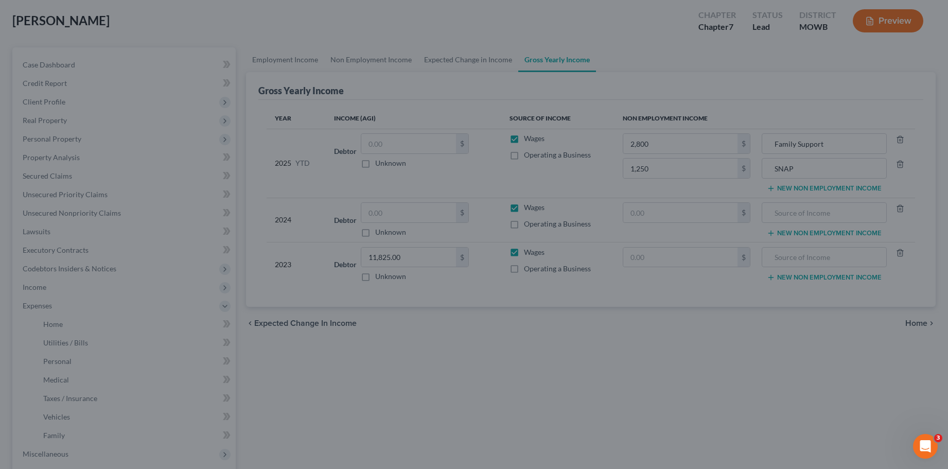
type input "1,250.00"
type input "SNAP"
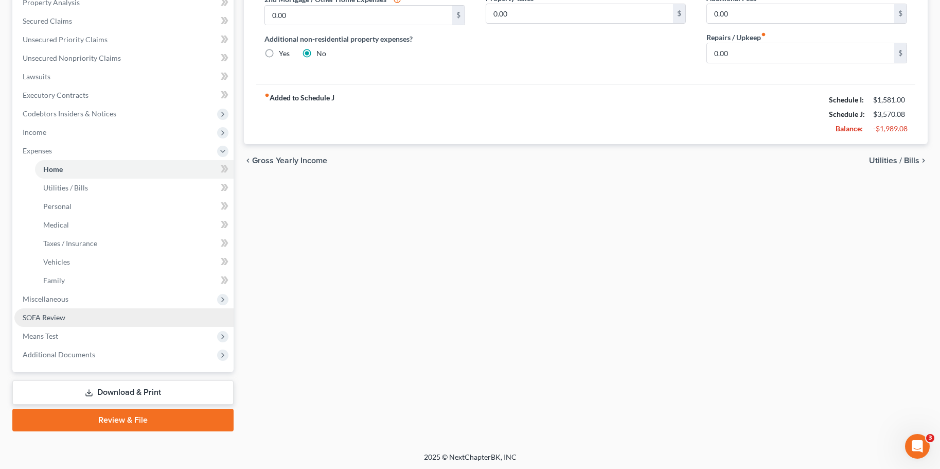
scroll to position [208, 0]
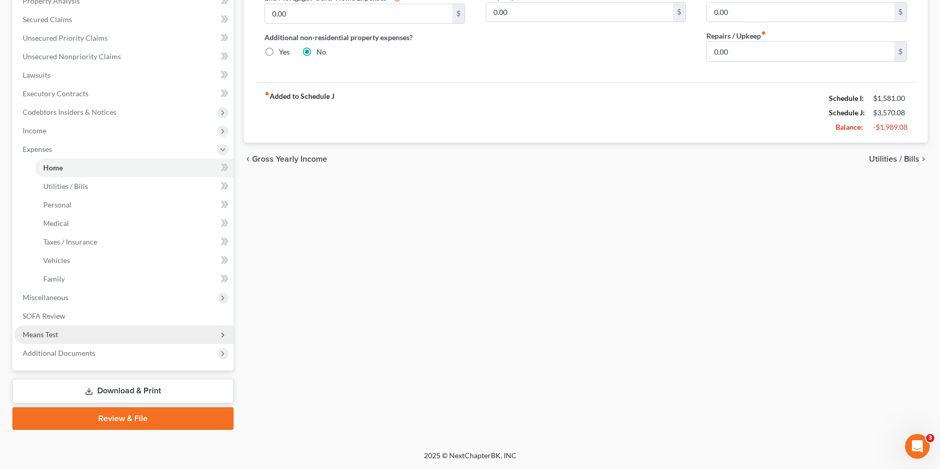
click at [47, 331] on span "Means Test" at bounding box center [41, 334] width 36 height 9
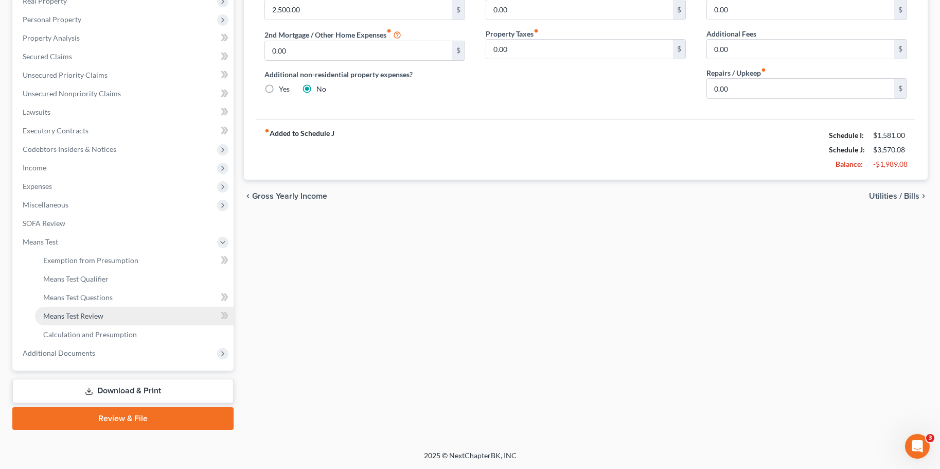
scroll to position [171, 0]
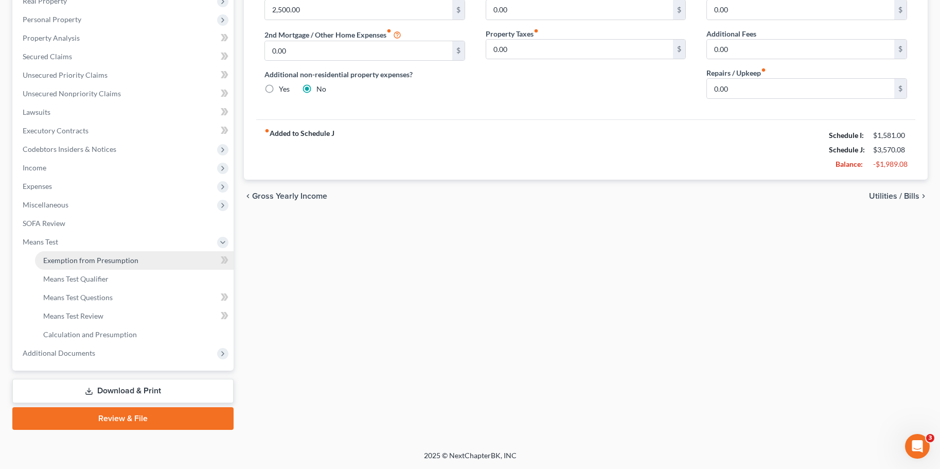
click at [82, 259] on span "Exemption from Presumption" at bounding box center [90, 260] width 95 height 9
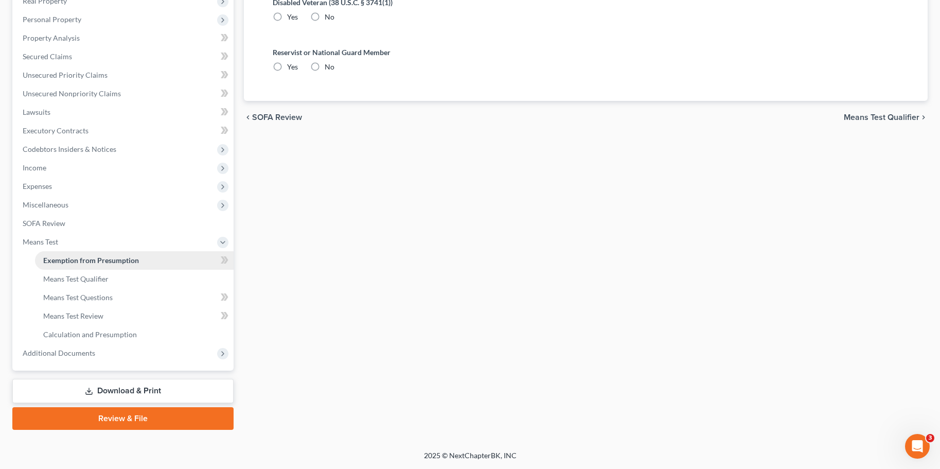
radio input "true"
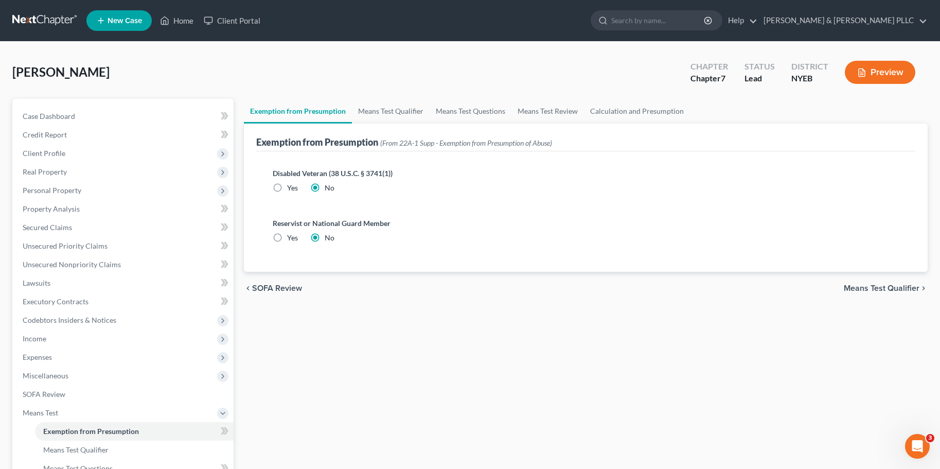
click at [869, 288] on span "Means Test Qualifier" at bounding box center [882, 288] width 76 height 8
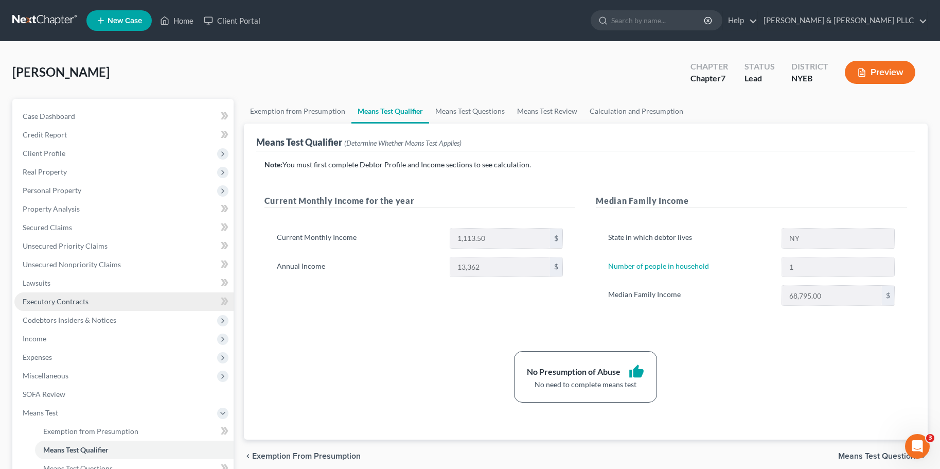
click at [52, 301] on span "Executory Contracts" at bounding box center [56, 301] width 66 height 9
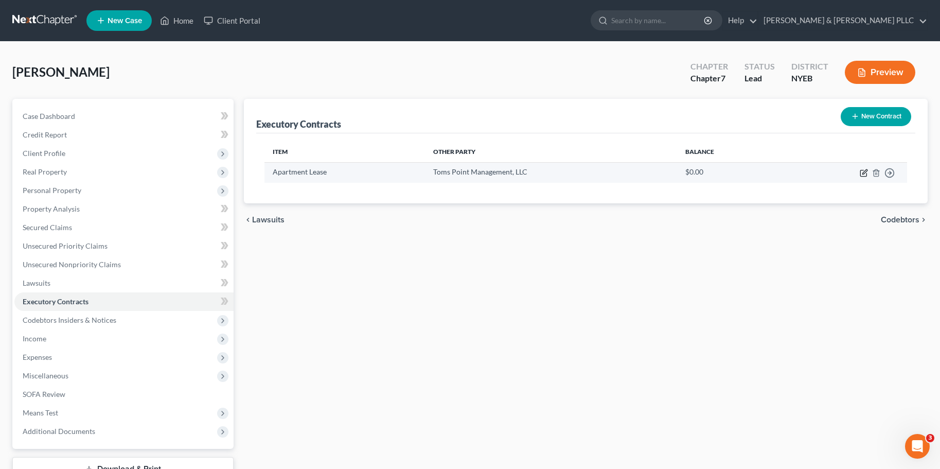
click at [862, 172] on icon "button" at bounding box center [864, 173] width 8 height 8
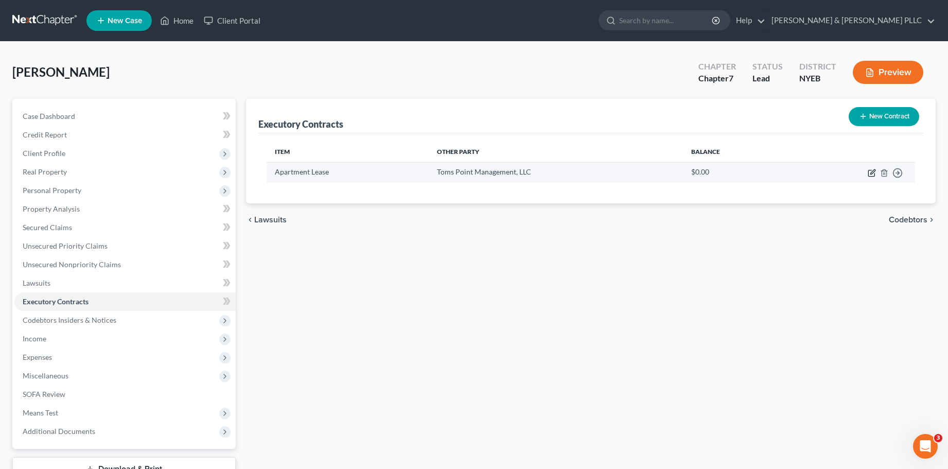
select select "3"
select select "0"
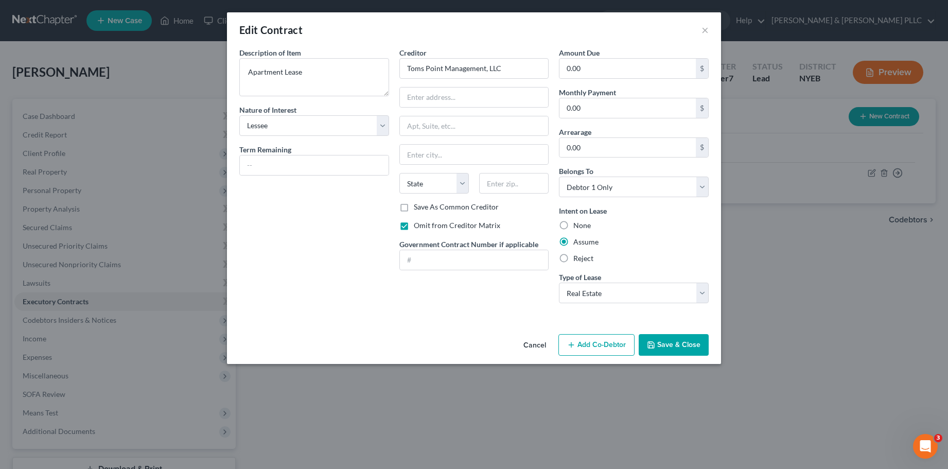
click at [675, 343] on button "Save & Close" at bounding box center [674, 345] width 70 height 22
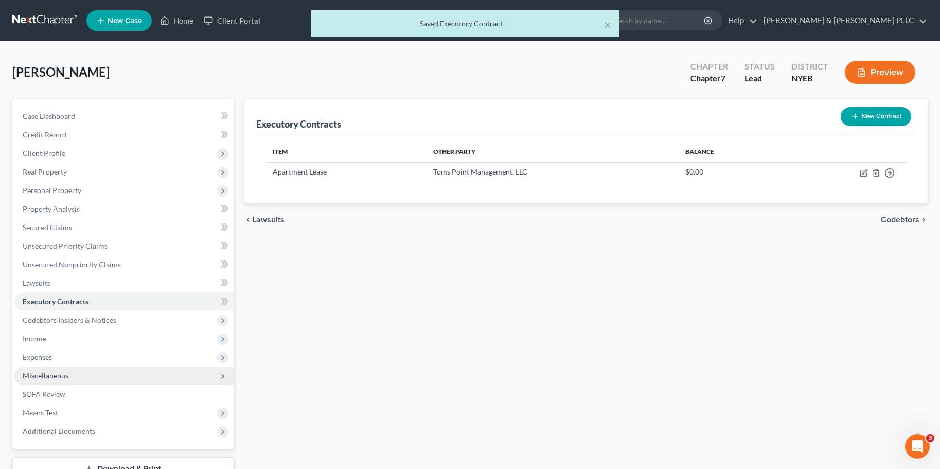
click at [43, 375] on span "Miscellaneous" at bounding box center [46, 375] width 46 height 9
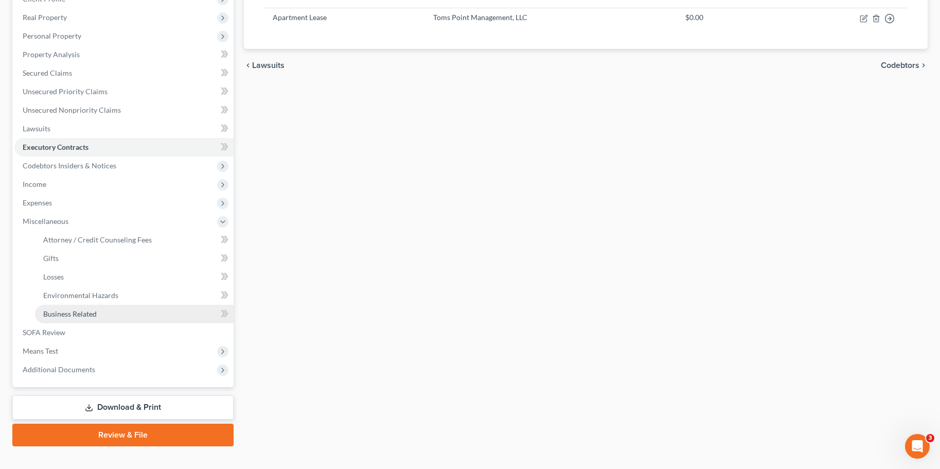
scroll to position [171, 0]
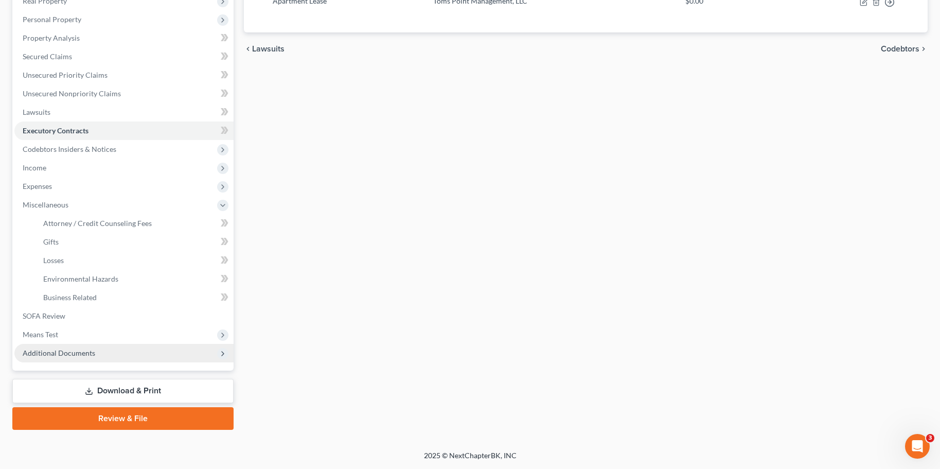
click at [47, 349] on span "Additional Documents" at bounding box center [59, 352] width 73 height 9
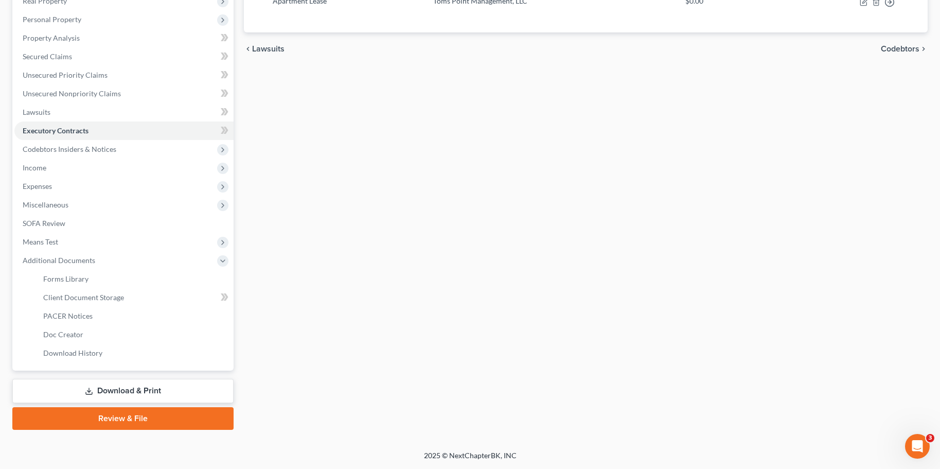
click at [127, 388] on link "Download & Print" at bounding box center [122, 391] width 221 height 24
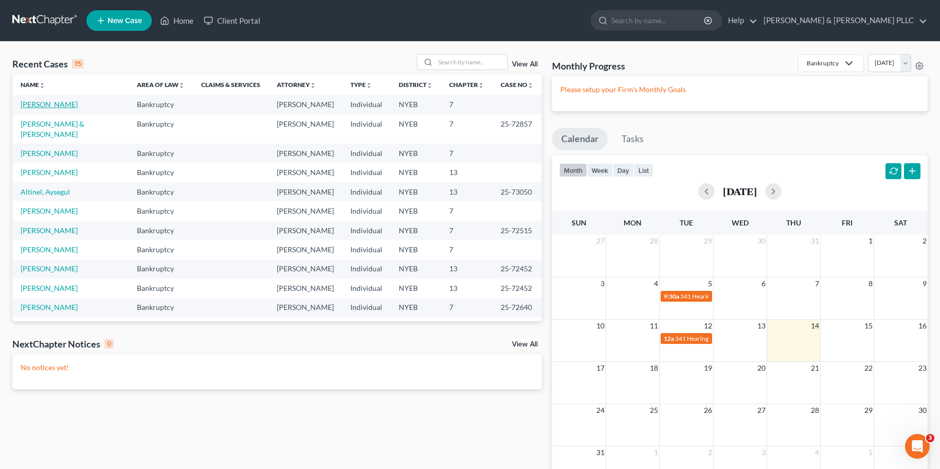
click at [33, 105] on link "[PERSON_NAME]" at bounding box center [49, 104] width 57 height 9
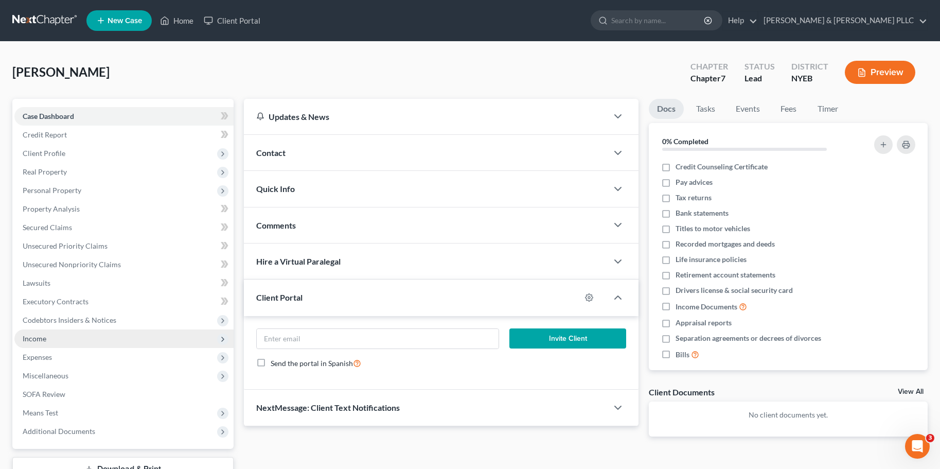
click at [37, 338] on span "Income" at bounding box center [35, 338] width 24 height 9
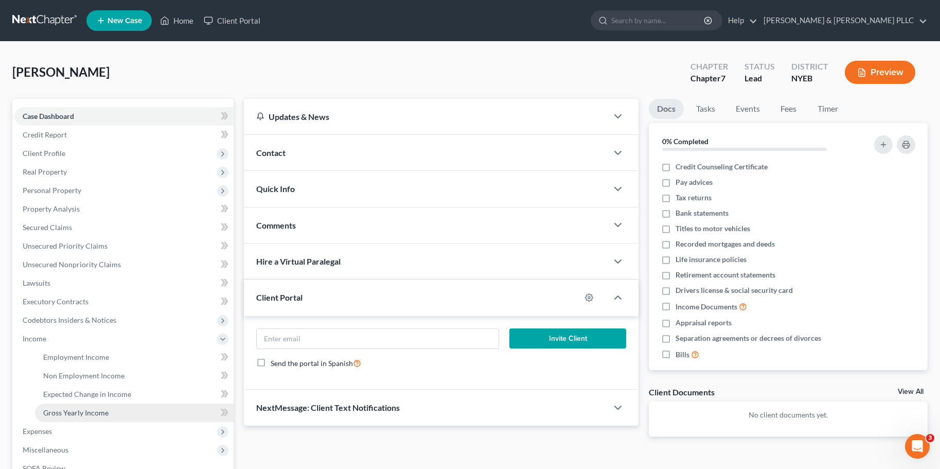
click at [67, 412] on span "Gross Yearly Income" at bounding box center [75, 412] width 65 height 9
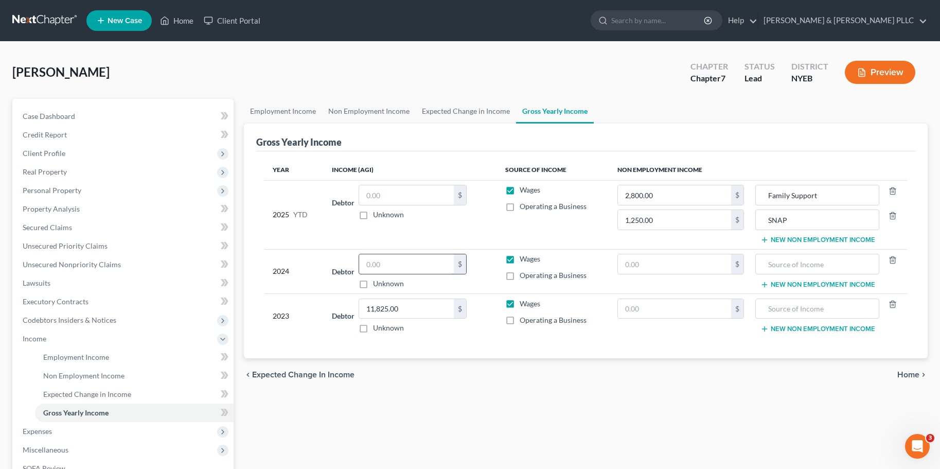
click at [384, 266] on input "text" at bounding box center [406, 264] width 95 height 20
type input "4,950"
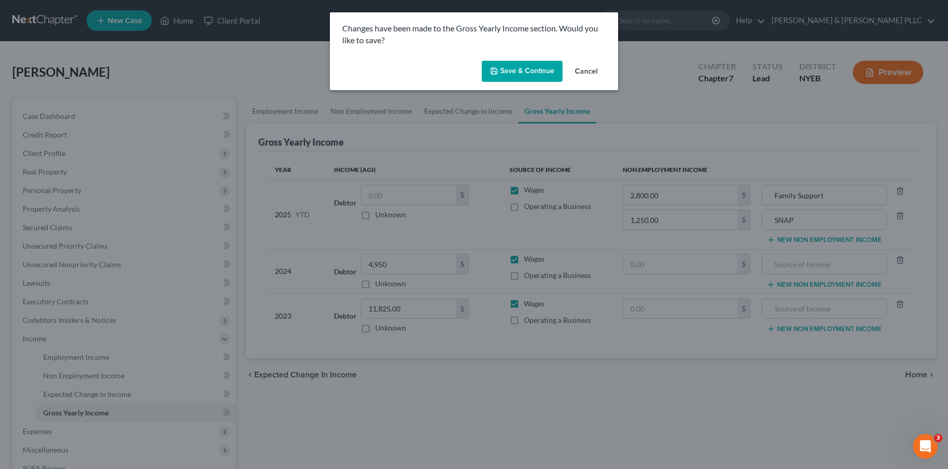
click at [514, 69] on button "Save & Continue" at bounding box center [522, 72] width 81 height 22
